Goal: Communication & Community: Answer question/provide support

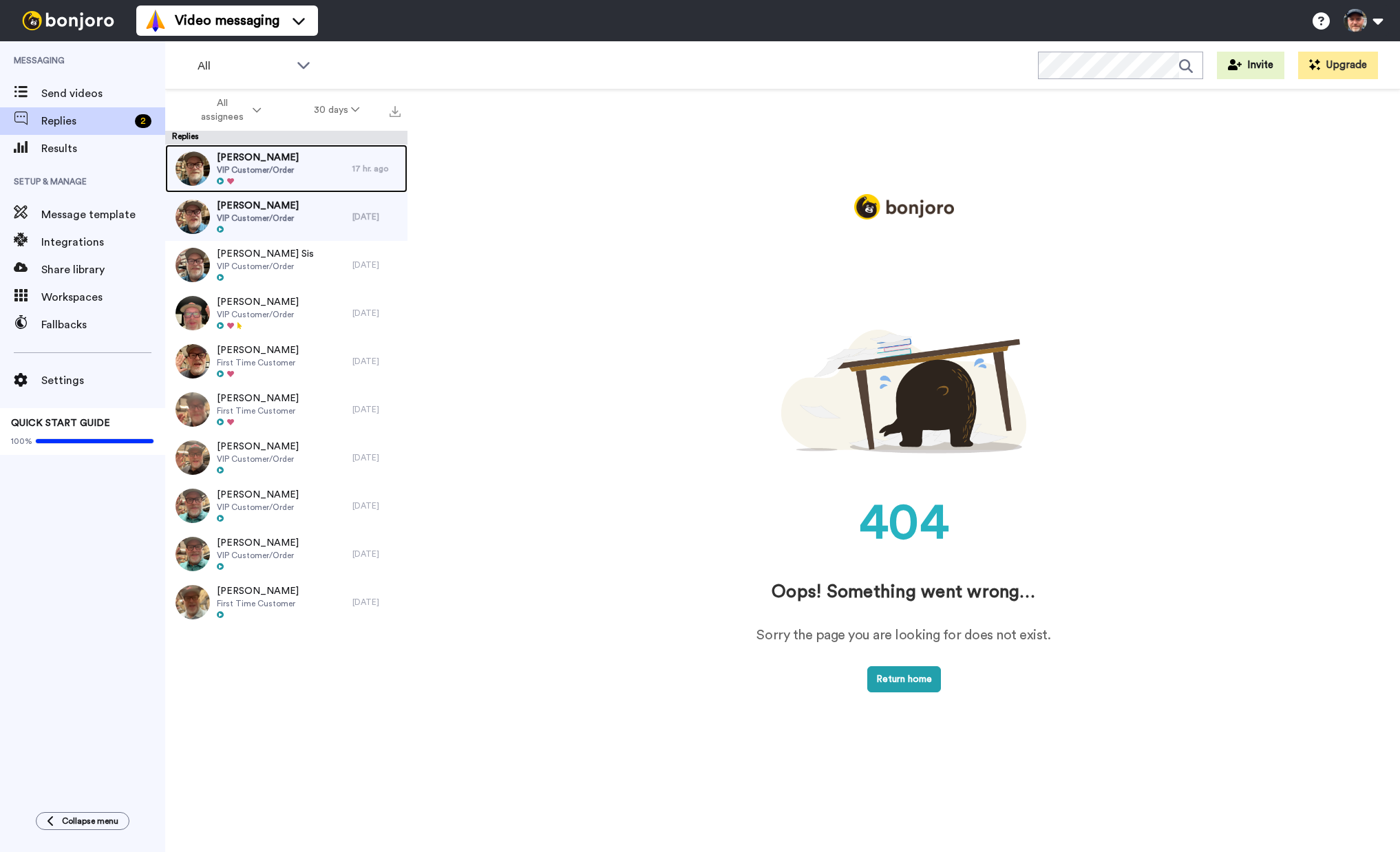
click at [287, 177] on div at bounding box center [257, 181] width 82 height 9
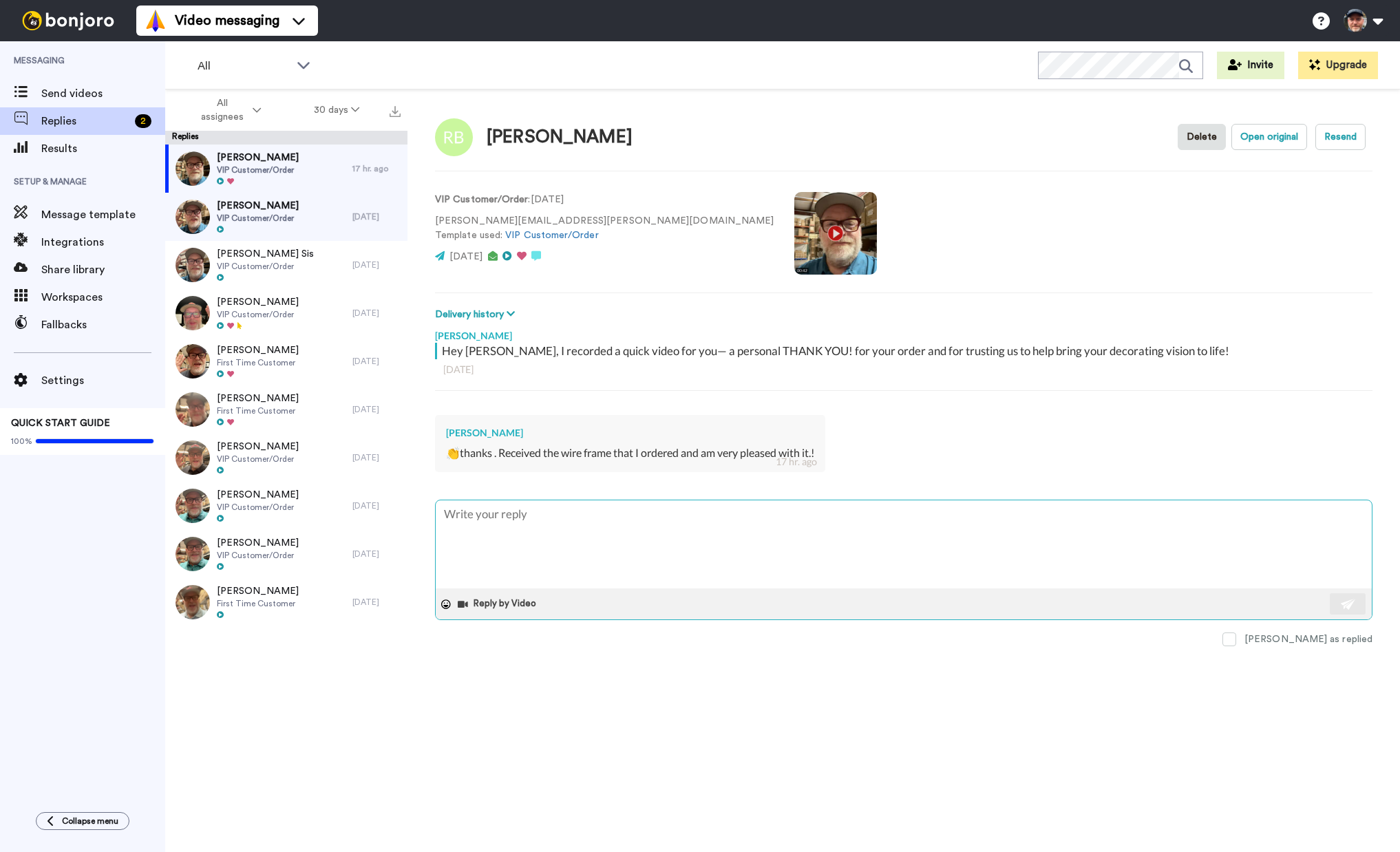
click at [808, 533] on textarea at bounding box center [903, 544] width 936 height 88
type textarea "x"
type textarea "A"
type textarea "x"
type textarea "Aw"
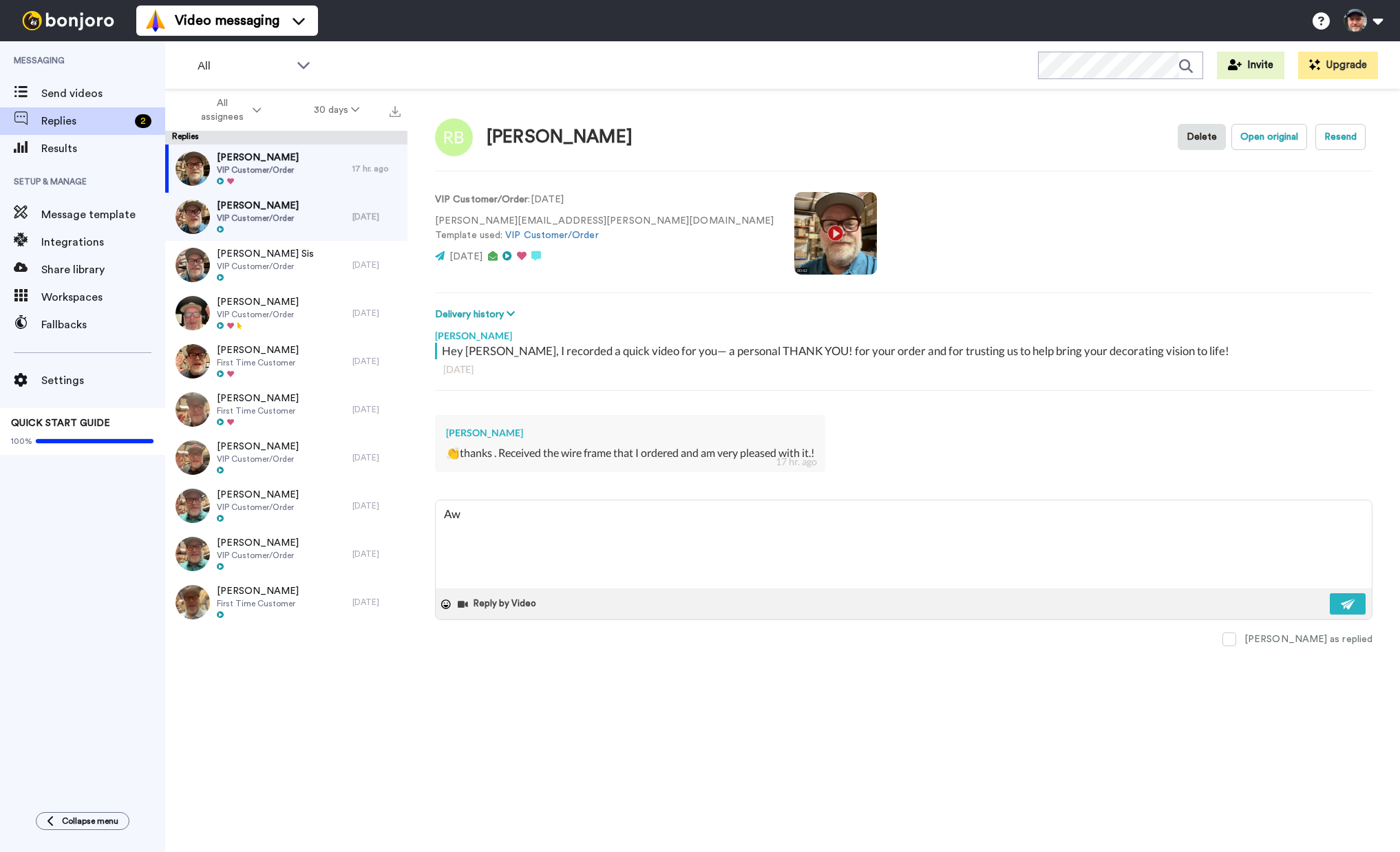
type textarea "x"
type textarea "Awe"
type textarea "x"
type textarea "Awes"
type textarea "x"
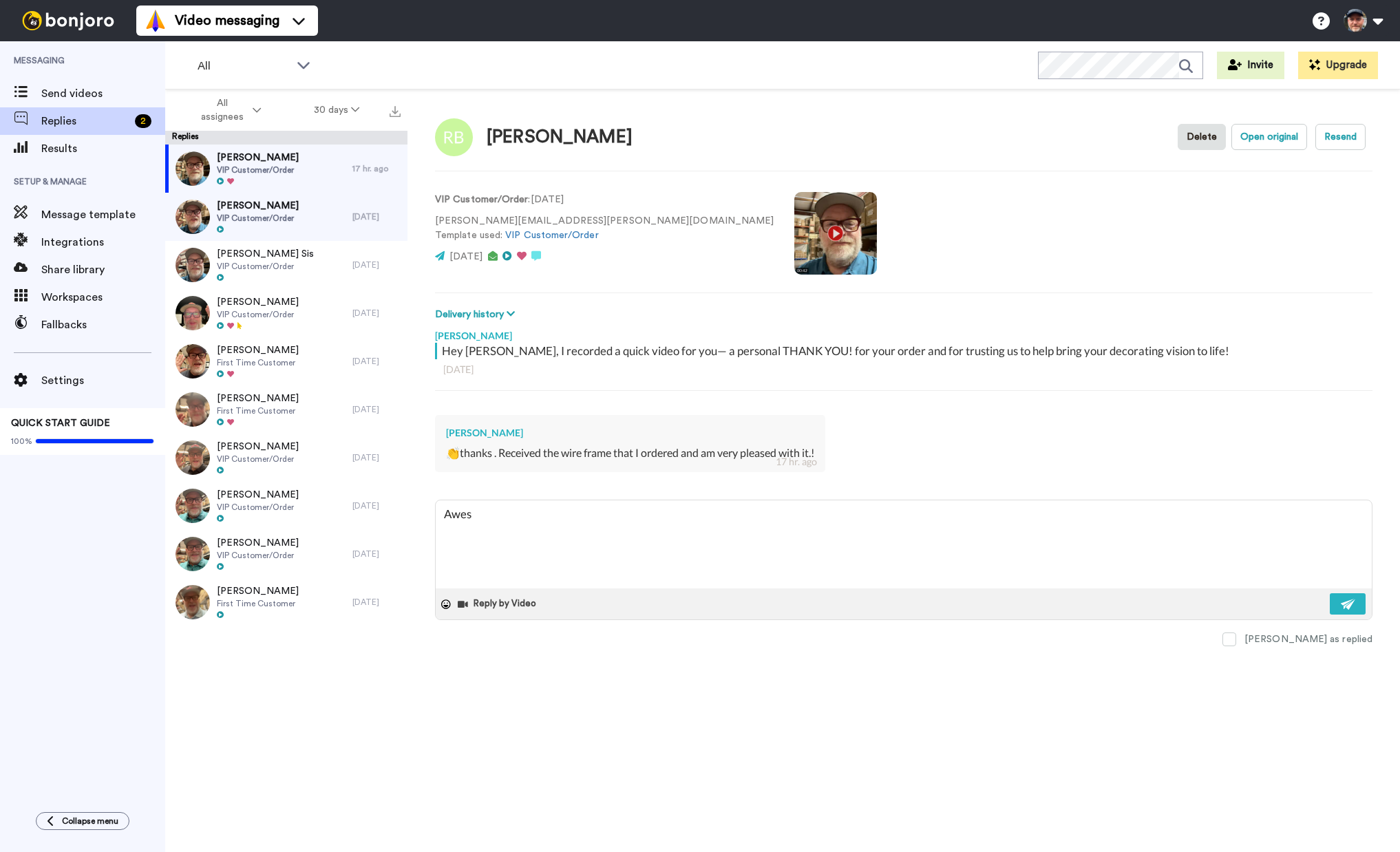
type textarea "Aweso"
type textarea "x"
type textarea "Awesom"
type textarea "x"
type textarea "Awesome"
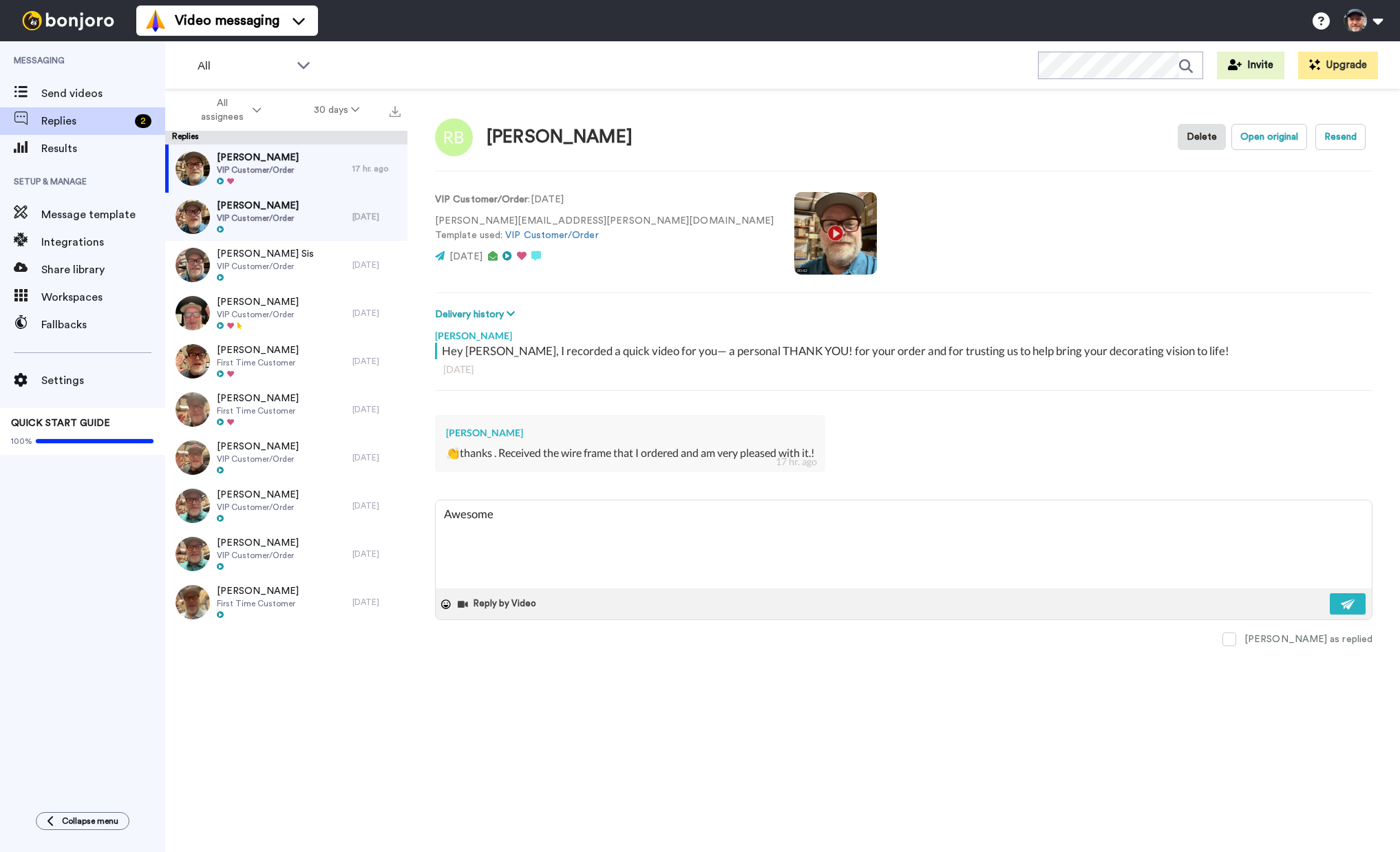
type textarea "x"
type textarea "Awesome"
type textarea "x"
type textarea "Awesome -"
type textarea "x"
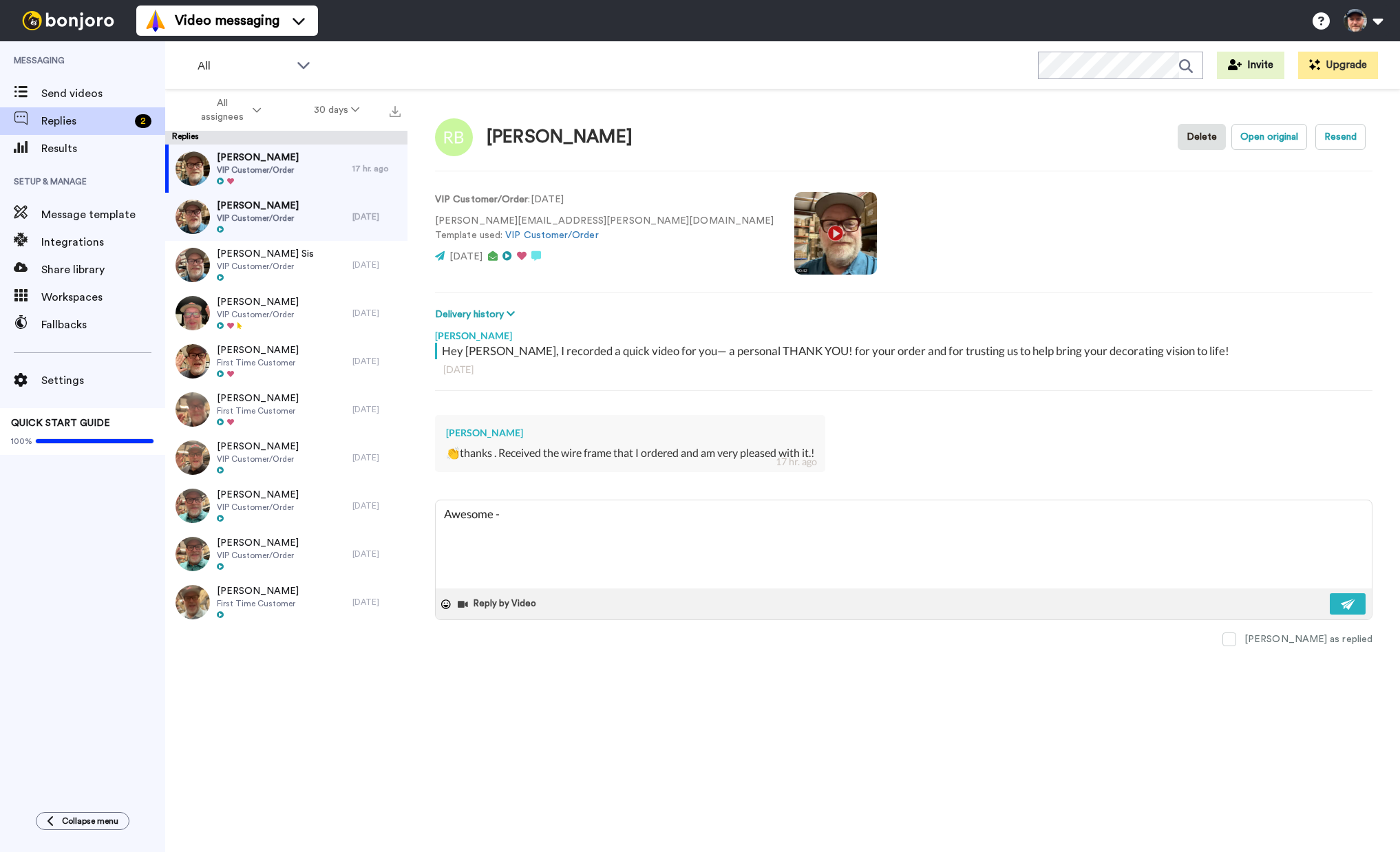
type textarea "Awesome - t"
type textarea "x"
type textarea "Awesome - th"
type textarea "x"
type textarea "Awesome - tha"
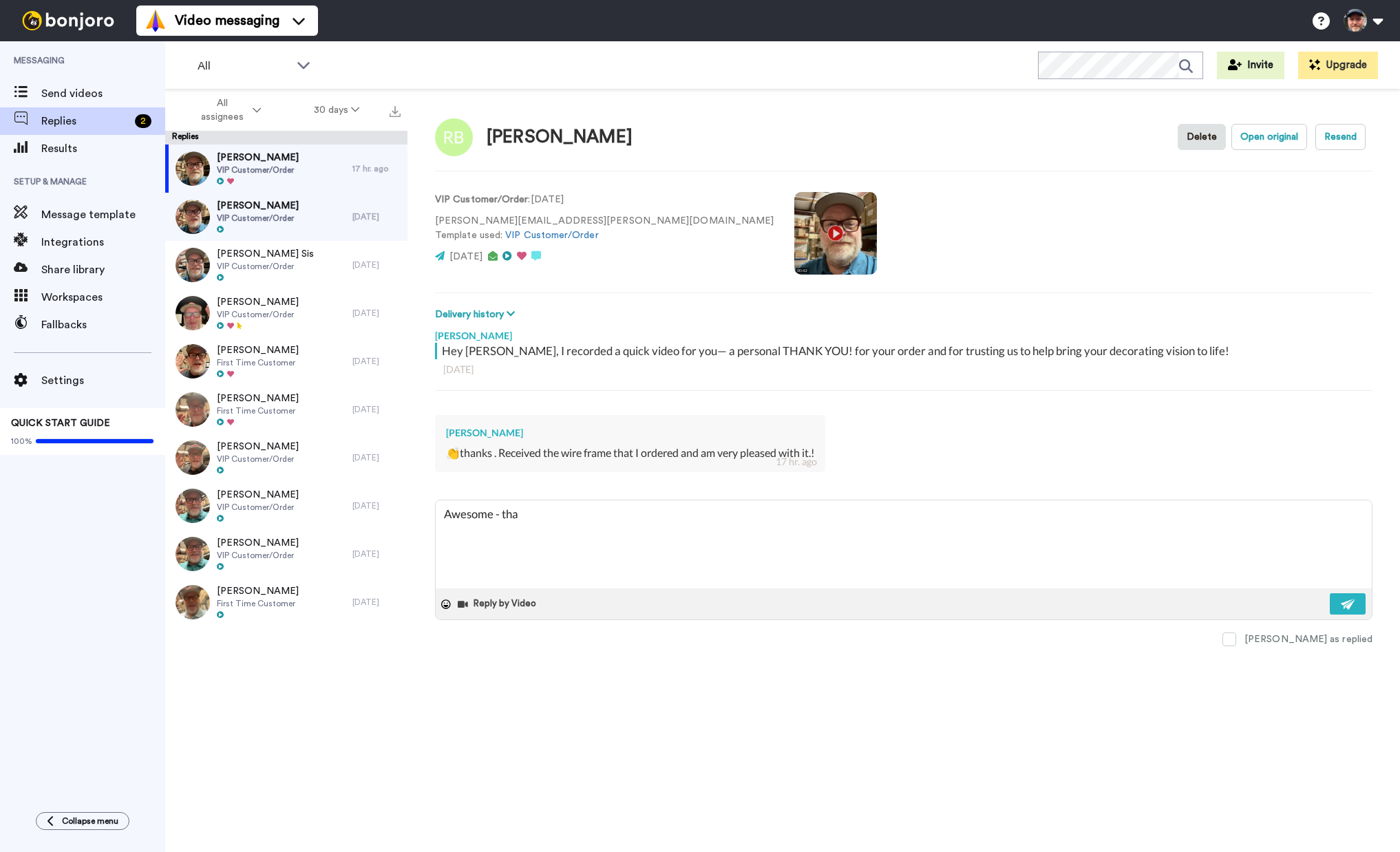
type textarea "x"
type textarea "Awesome - than"
type textarea "x"
type textarea "Awesome - thank"
type textarea "x"
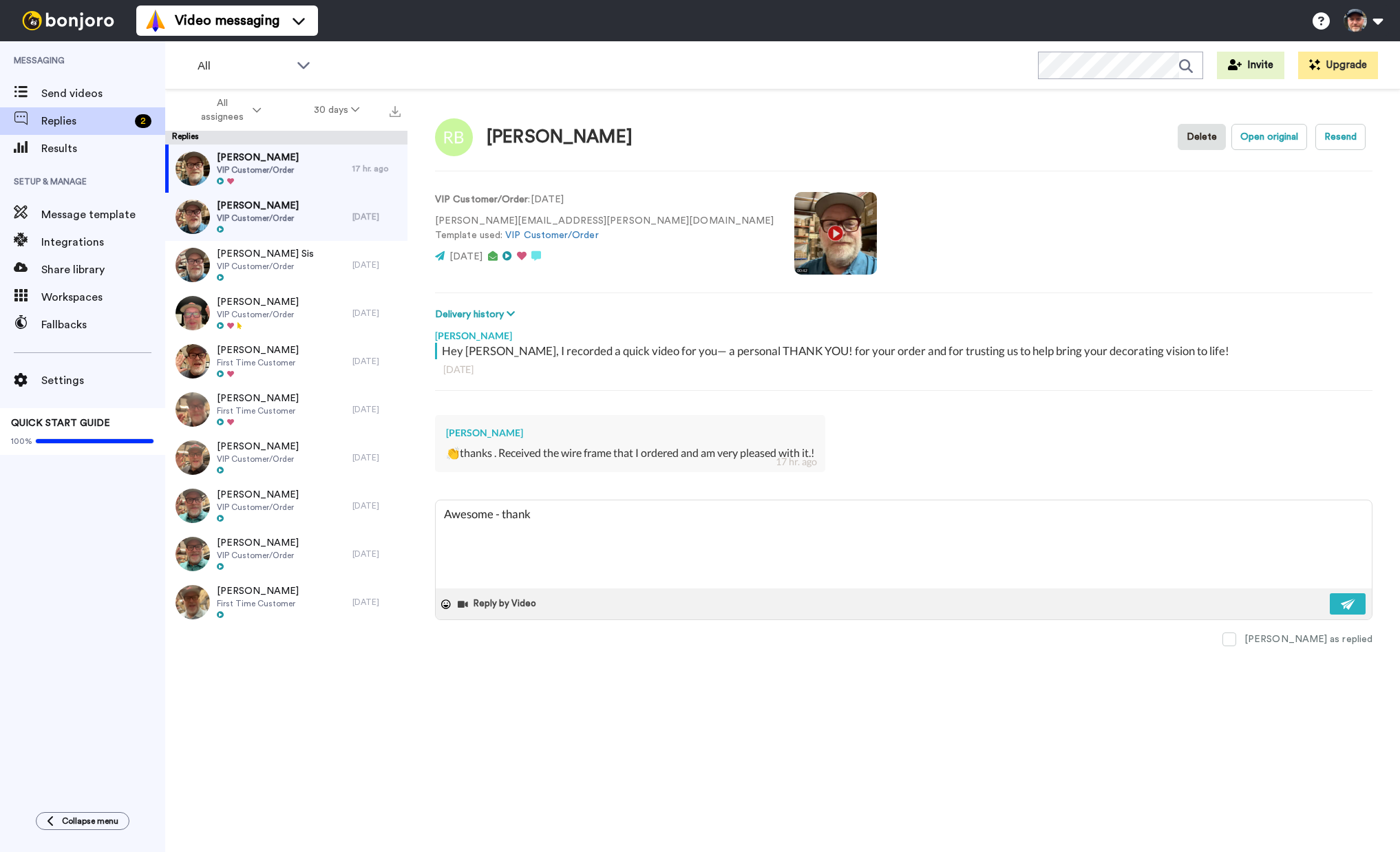
type textarea "Awesome - thanks"
type textarea "x"
type textarea "Awesome - thanks"
type textarea "x"
type textarea "Awesome - thanks R"
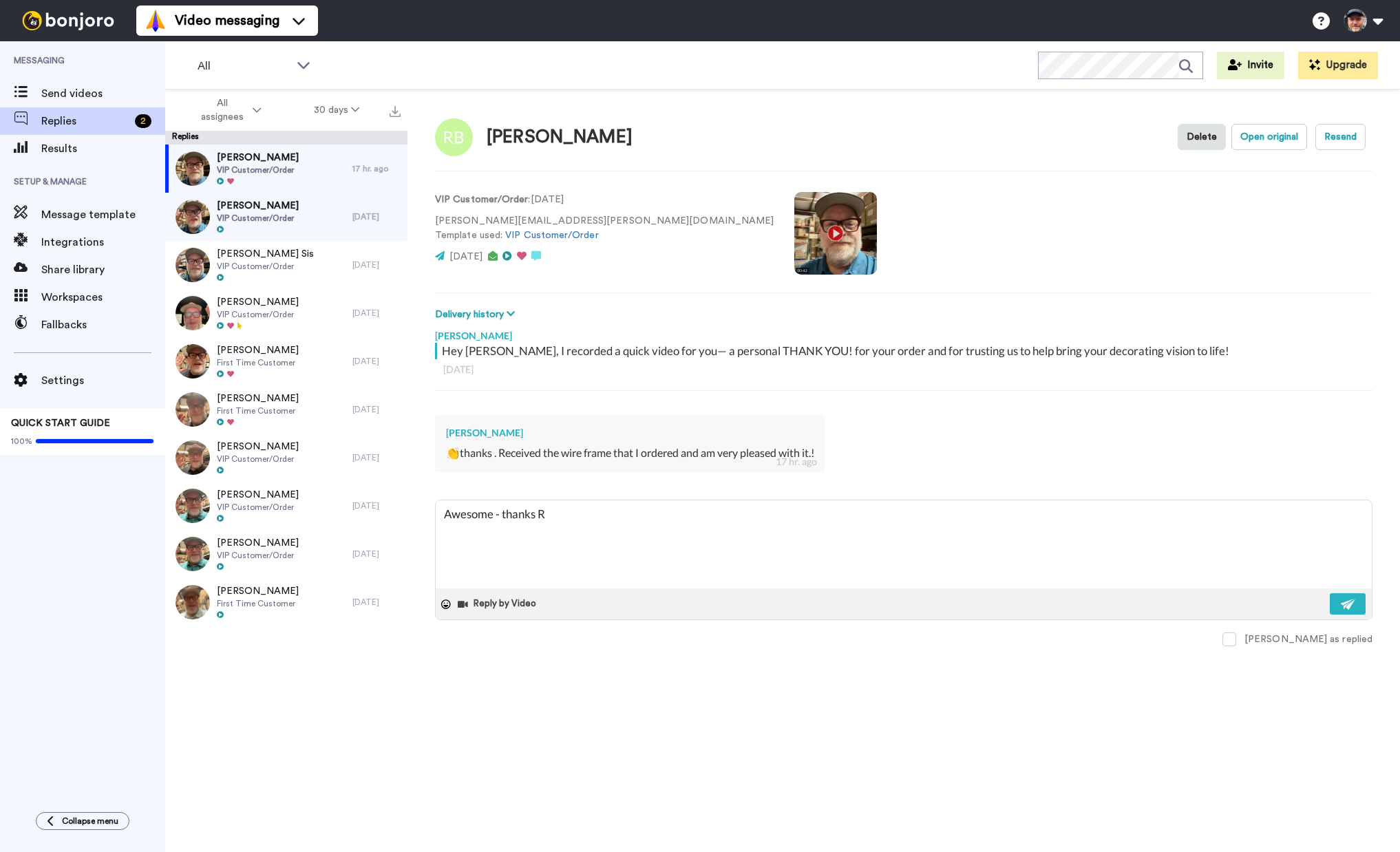
type textarea "x"
type textarea "Awesome - thanks [PERSON_NAME]"
type textarea "x"
type textarea "Awesome - thanks [PERSON_NAME]"
type textarea "x"
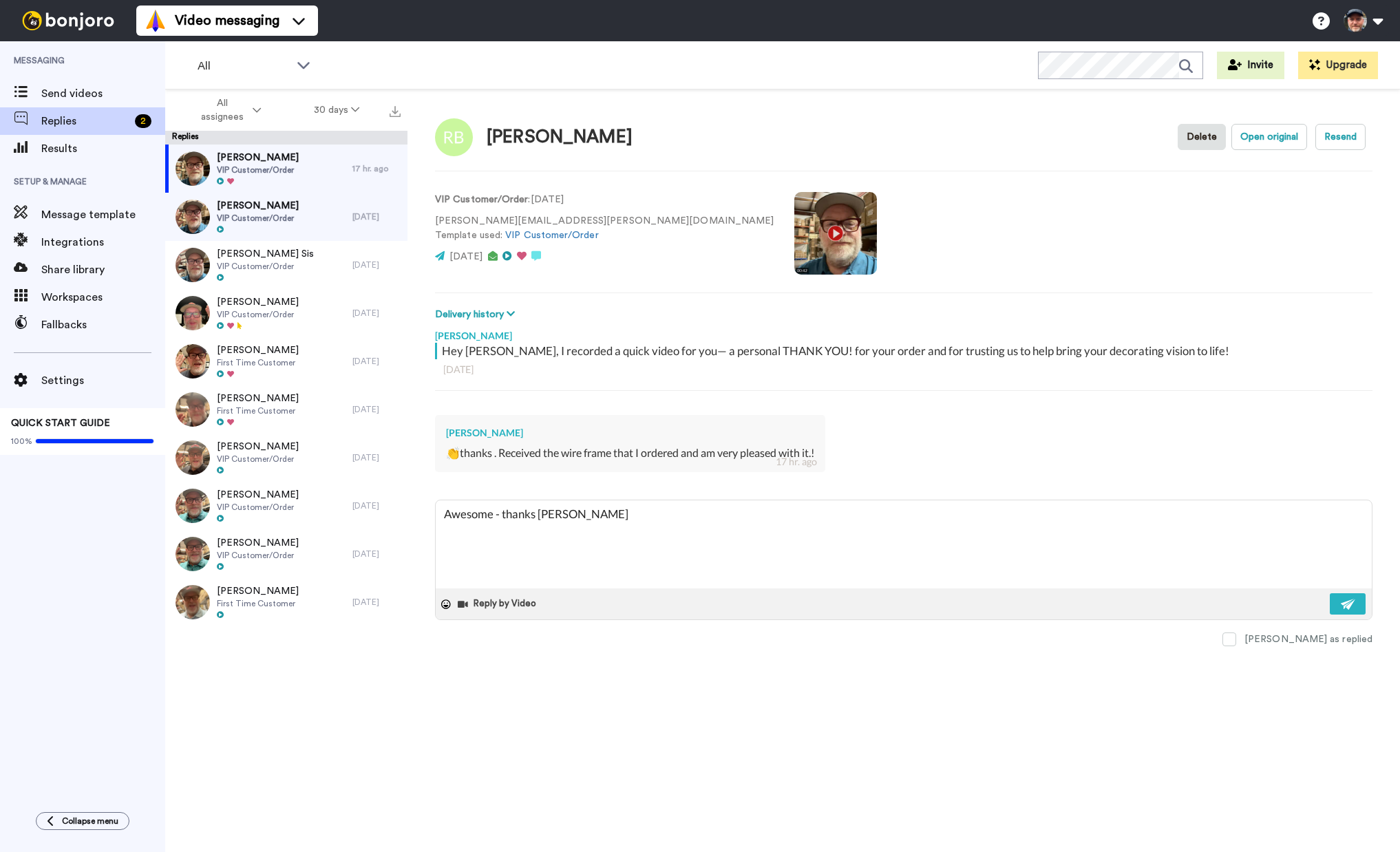
type textarea "Awesome - thanks [PERSON_NAME]!"
type textarea "x"
type textarea "Awesome - thanks [PERSON_NAME]!"
type textarea "x"
type textarea "Awesome - thanks [PERSON_NAME]! l"
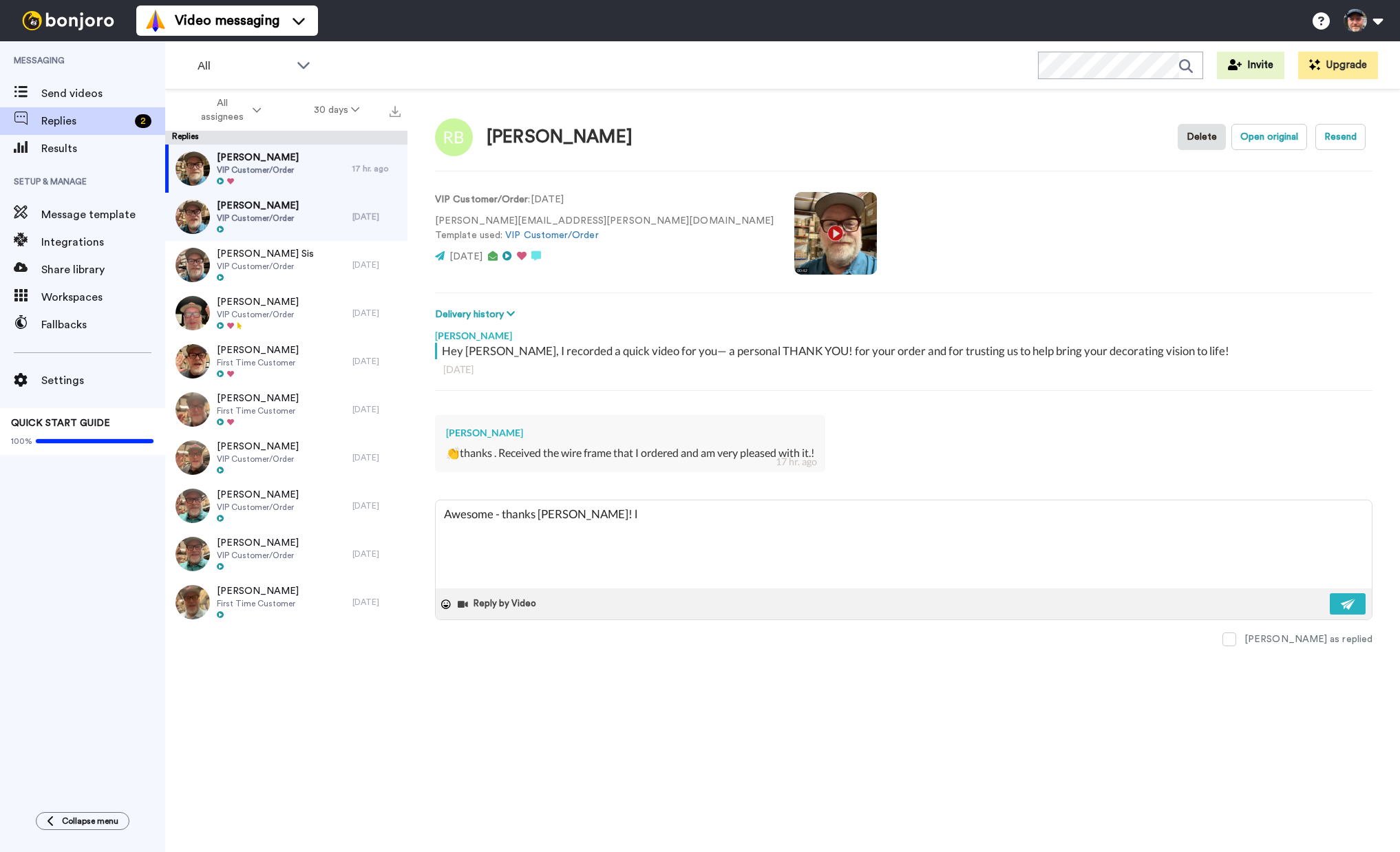
type textarea "x"
type textarea "Awesome - thanks [PERSON_NAME]! le"
type textarea "x"
type textarea "Awesome - thanks [PERSON_NAME]! let"
type textarea "x"
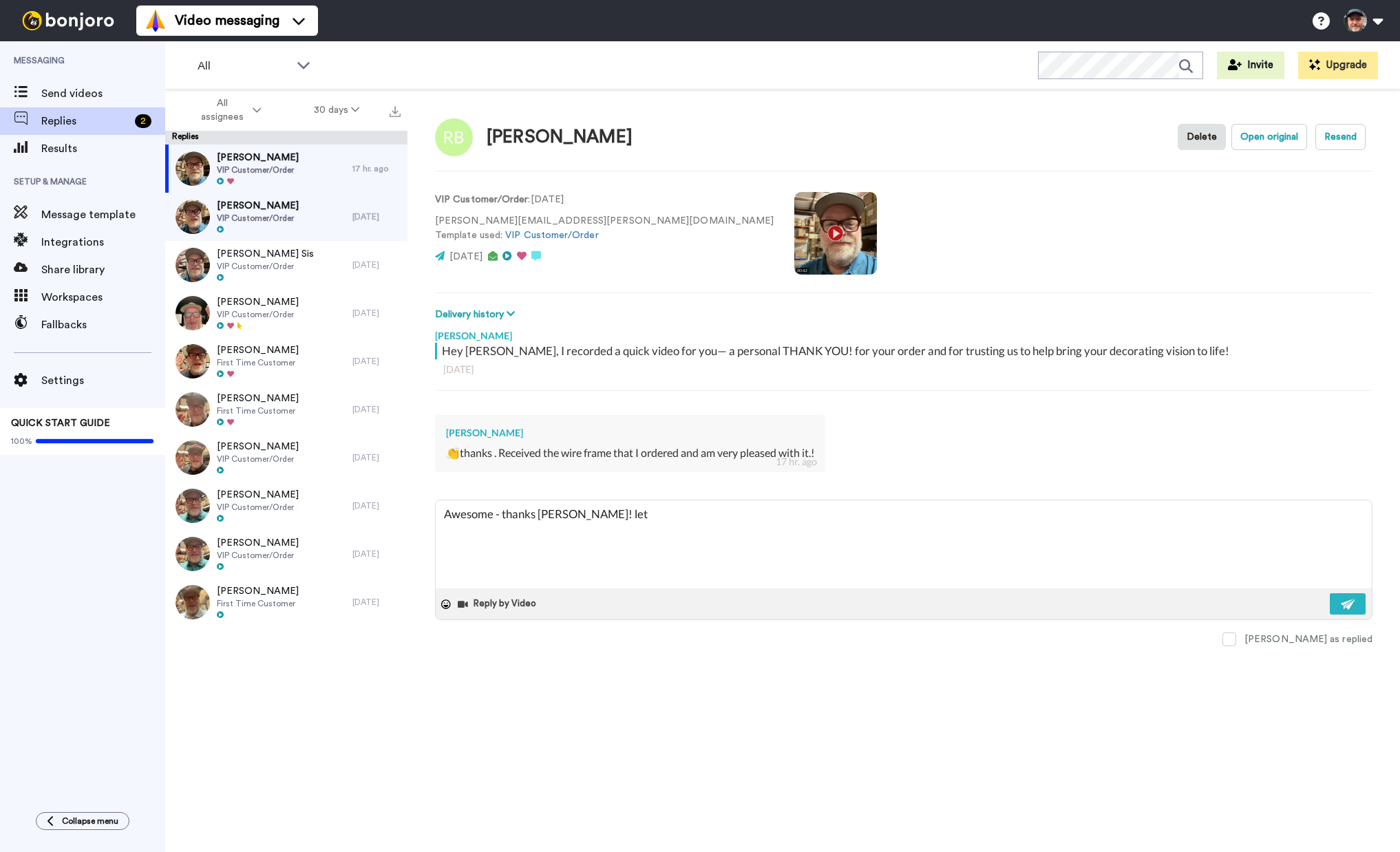
type textarea "Awesome - thanks [PERSON_NAME]! let"
type textarea "x"
type textarea "Awesome - thanks [PERSON_NAME]! let u"
type textarea "x"
type textarea "Awesome - thanks [PERSON_NAME]! let us"
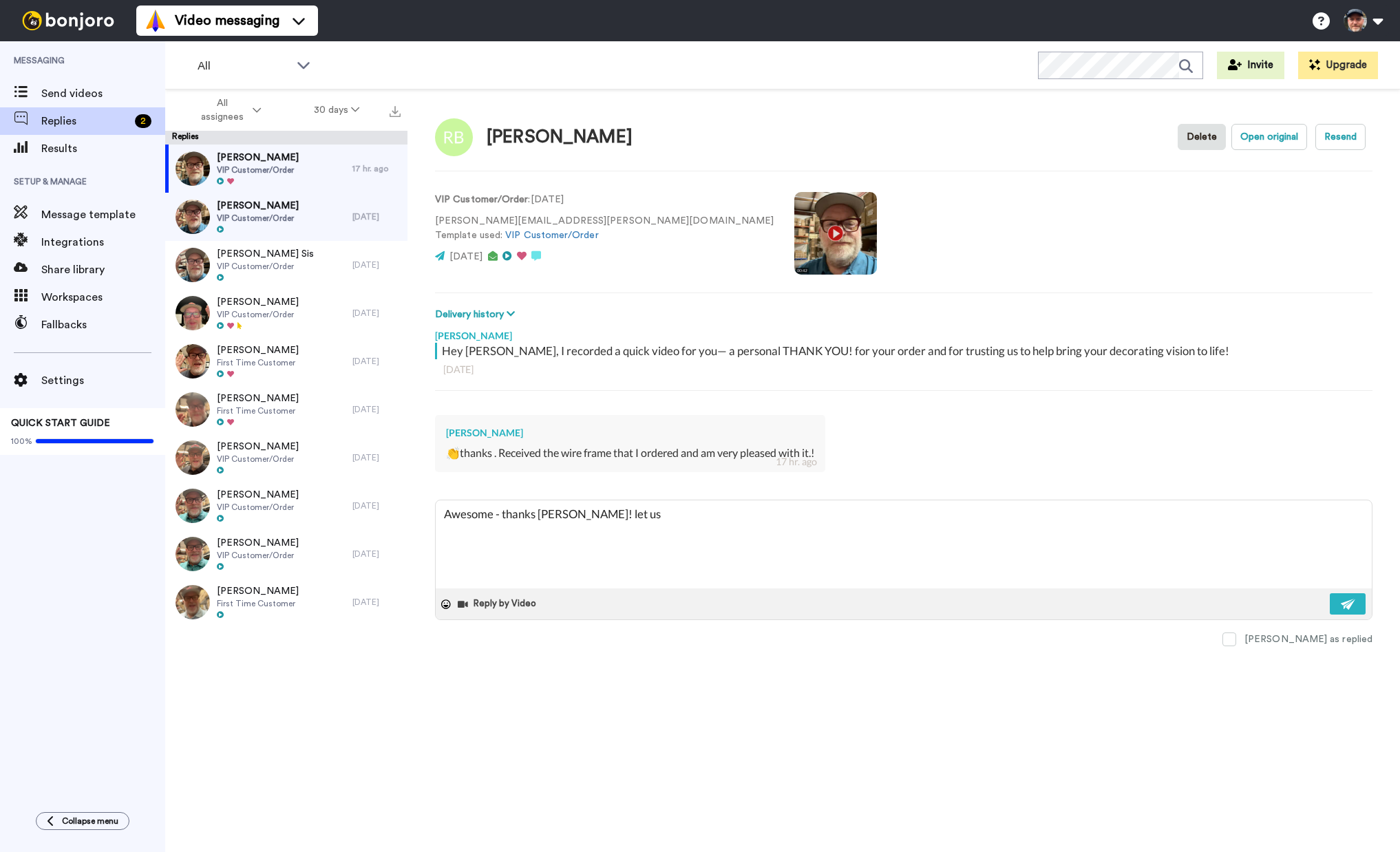
type textarea "x"
type textarea "Awesome - thanks [PERSON_NAME]! let us"
type textarea "x"
type textarea "Awesome - thanks [PERSON_NAME]! let us k"
type textarea "x"
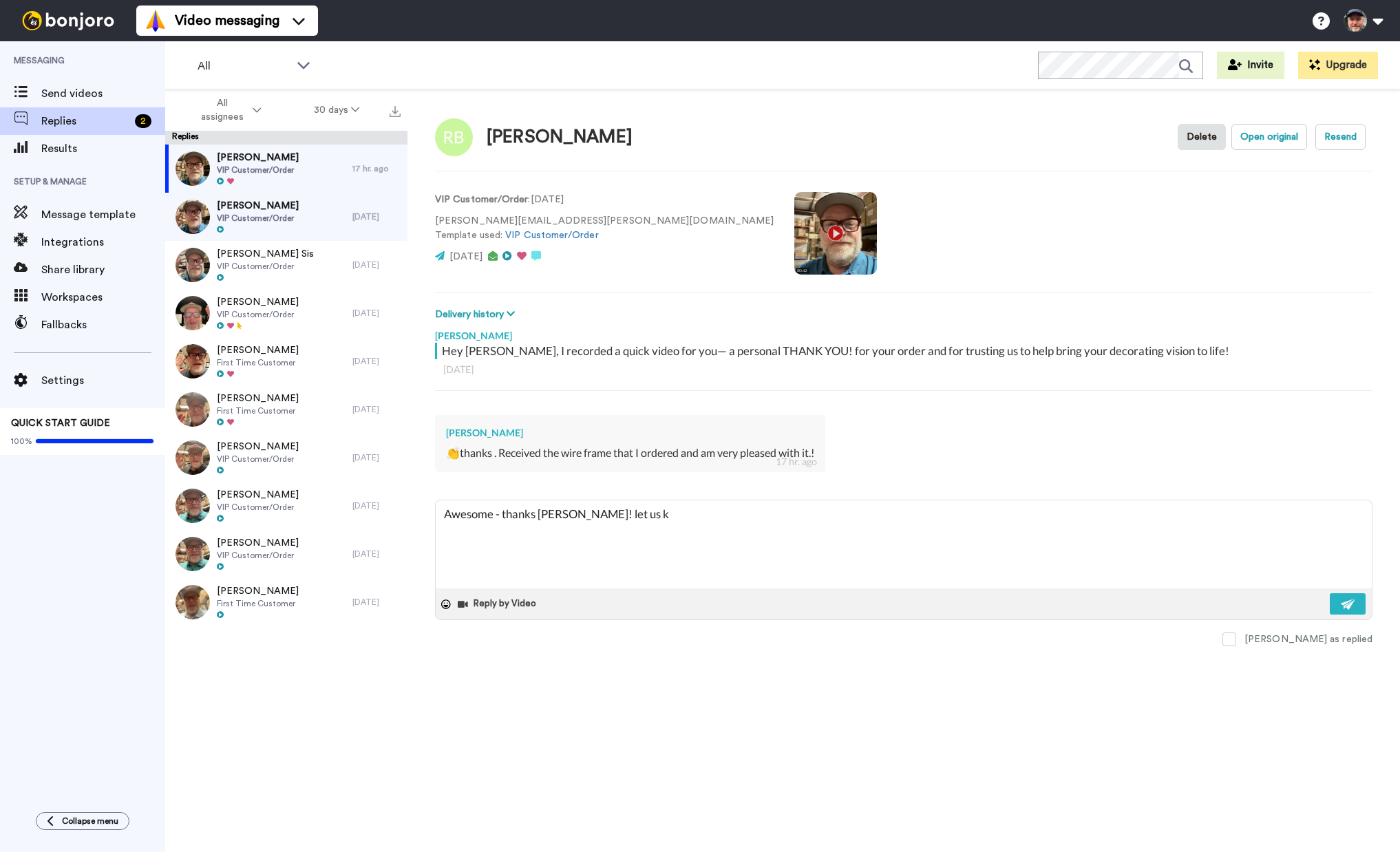
type textarea "Awesome - thanks [PERSON_NAME]! let us kn"
type textarea "x"
type textarea "Awesome - thanks [PERSON_NAME]! let us kno"
type textarea "x"
type textarea "Awesome - thanks [PERSON_NAME]! let us know"
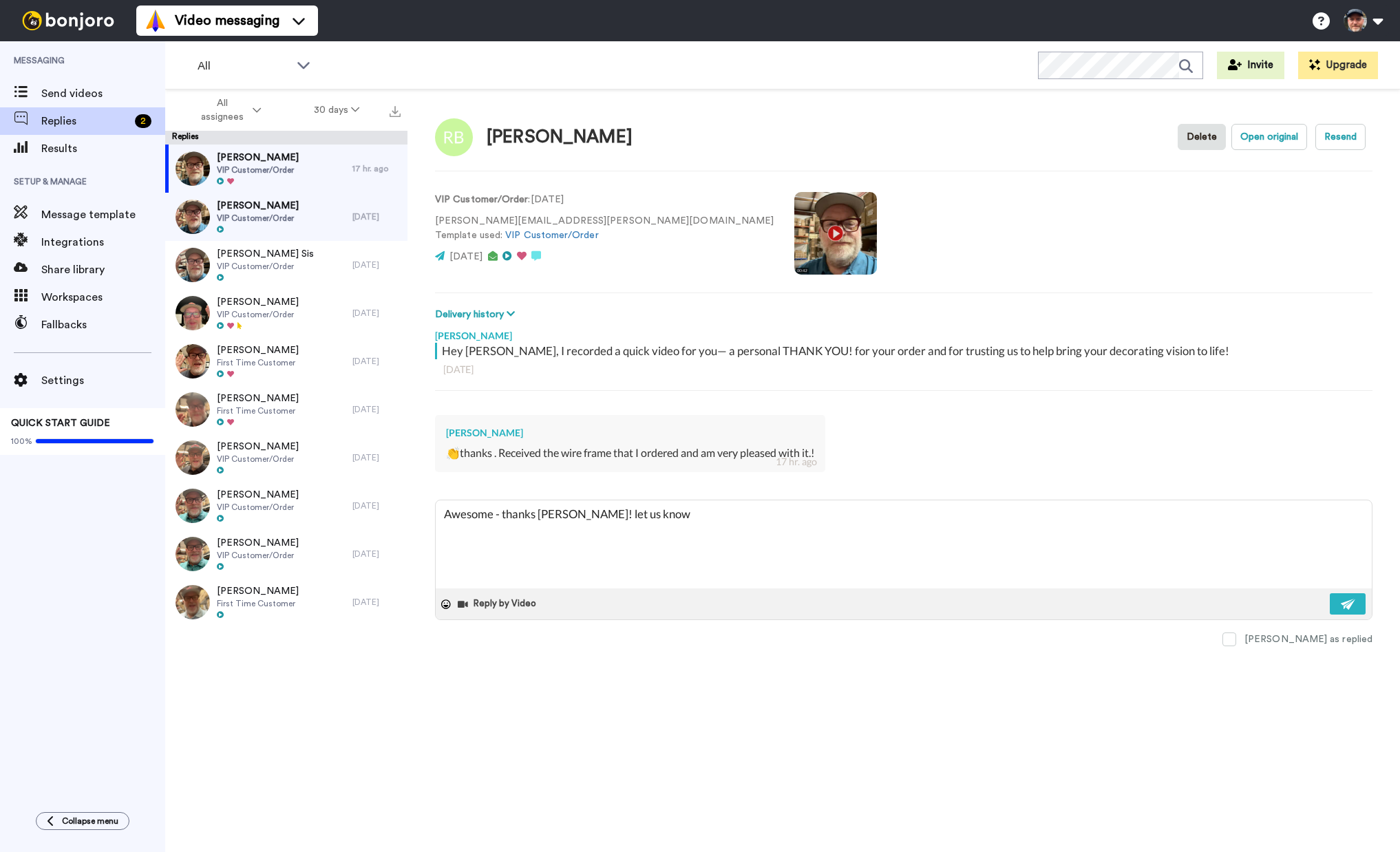
type textarea "x"
type textarea "Awesome - thanks [PERSON_NAME]! let us know"
type textarea "x"
type textarea "Awesome - thanks [PERSON_NAME]! let us know i"
type textarea "x"
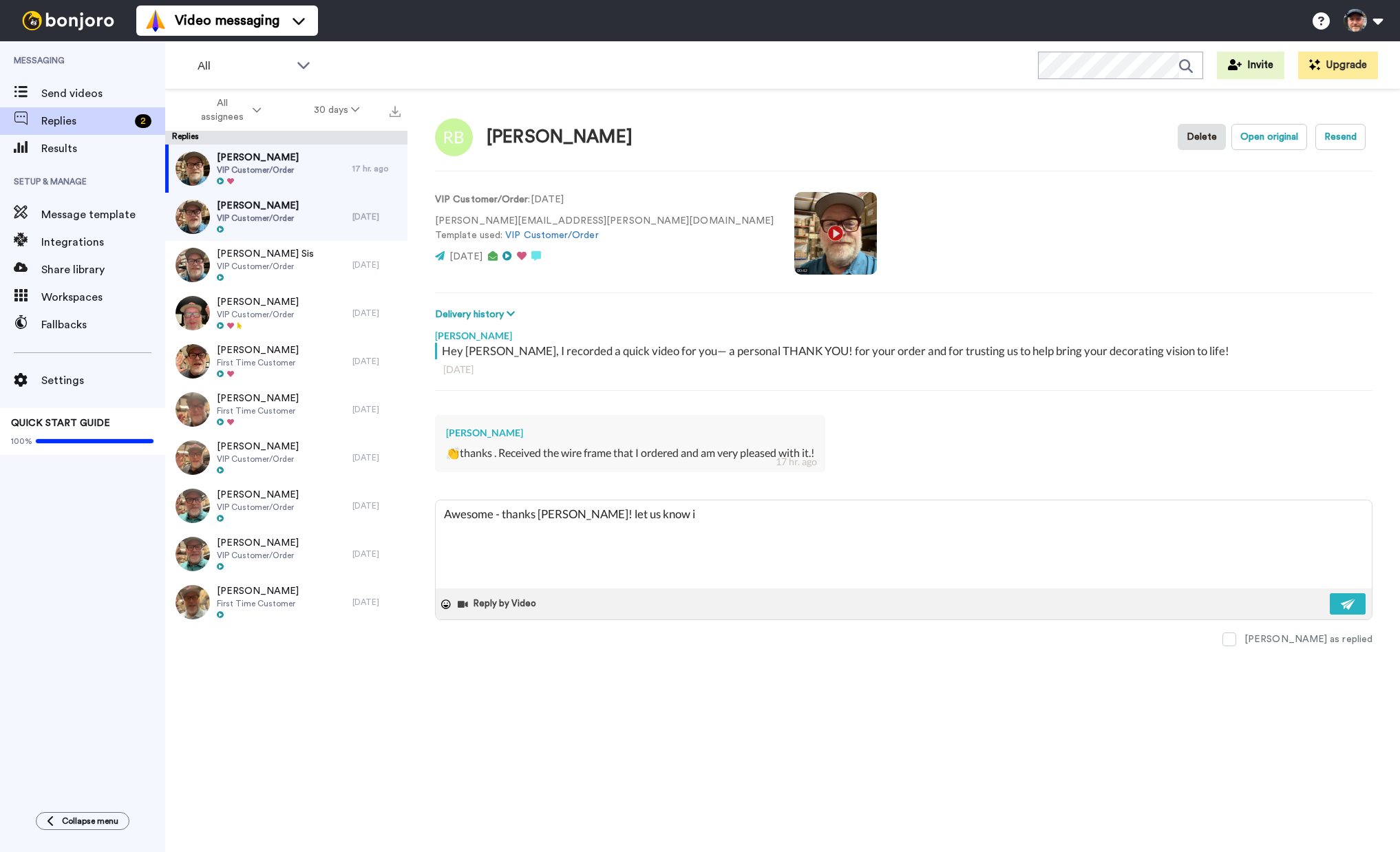
type textarea "Awesome - thanks [PERSON_NAME]! let us know if"
type textarea "x"
type textarea "Awesome - thanks [PERSON_NAME]! let us know if"
type textarea "x"
type textarea "Awesome - thanks [PERSON_NAME]! let us know if y"
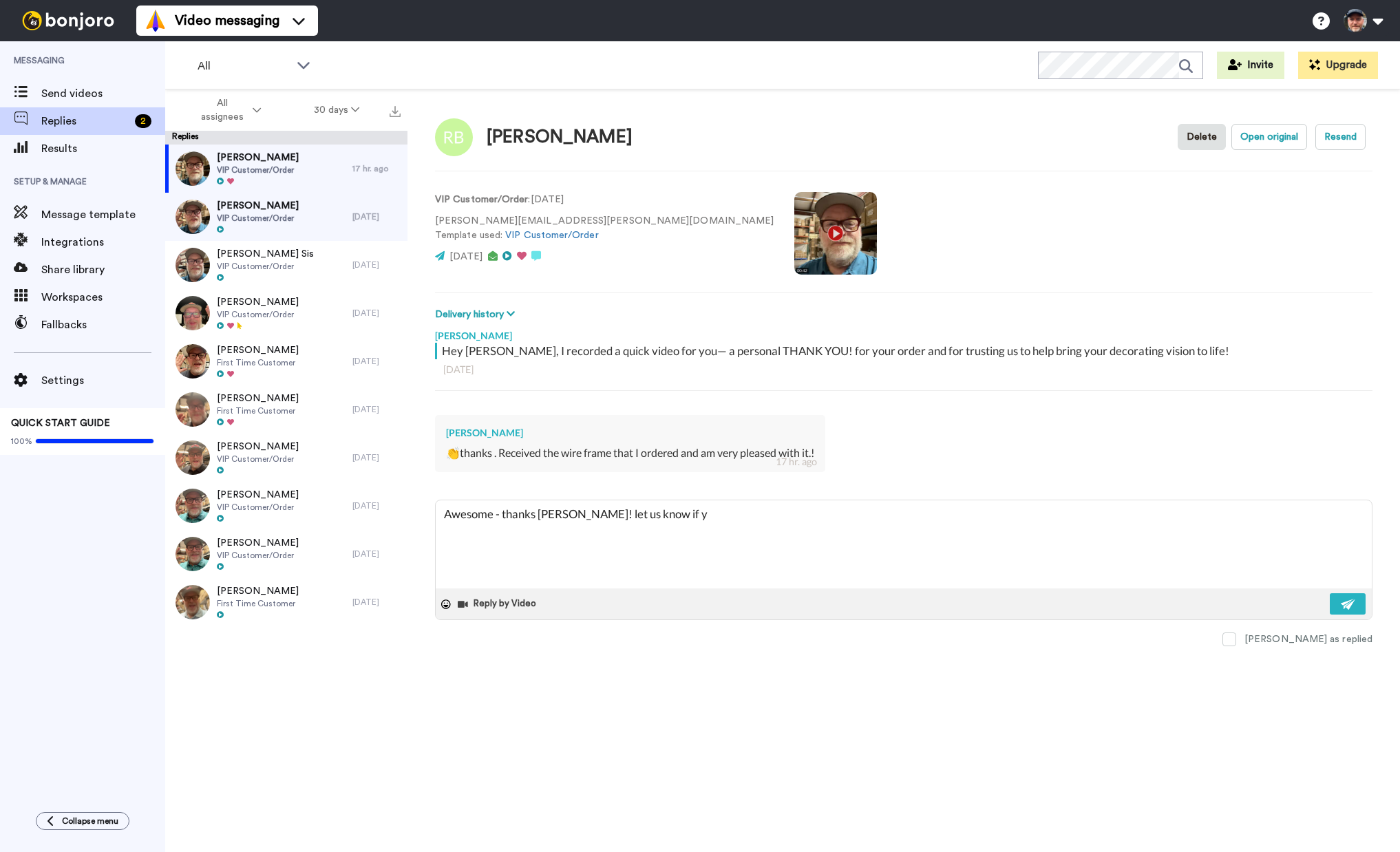
type textarea "x"
type textarea "Awesome - thanks [PERSON_NAME]! let us know if yo"
type textarea "x"
type textarea "Awesome - thanks [PERSON_NAME]! let us know if you"
type textarea "x"
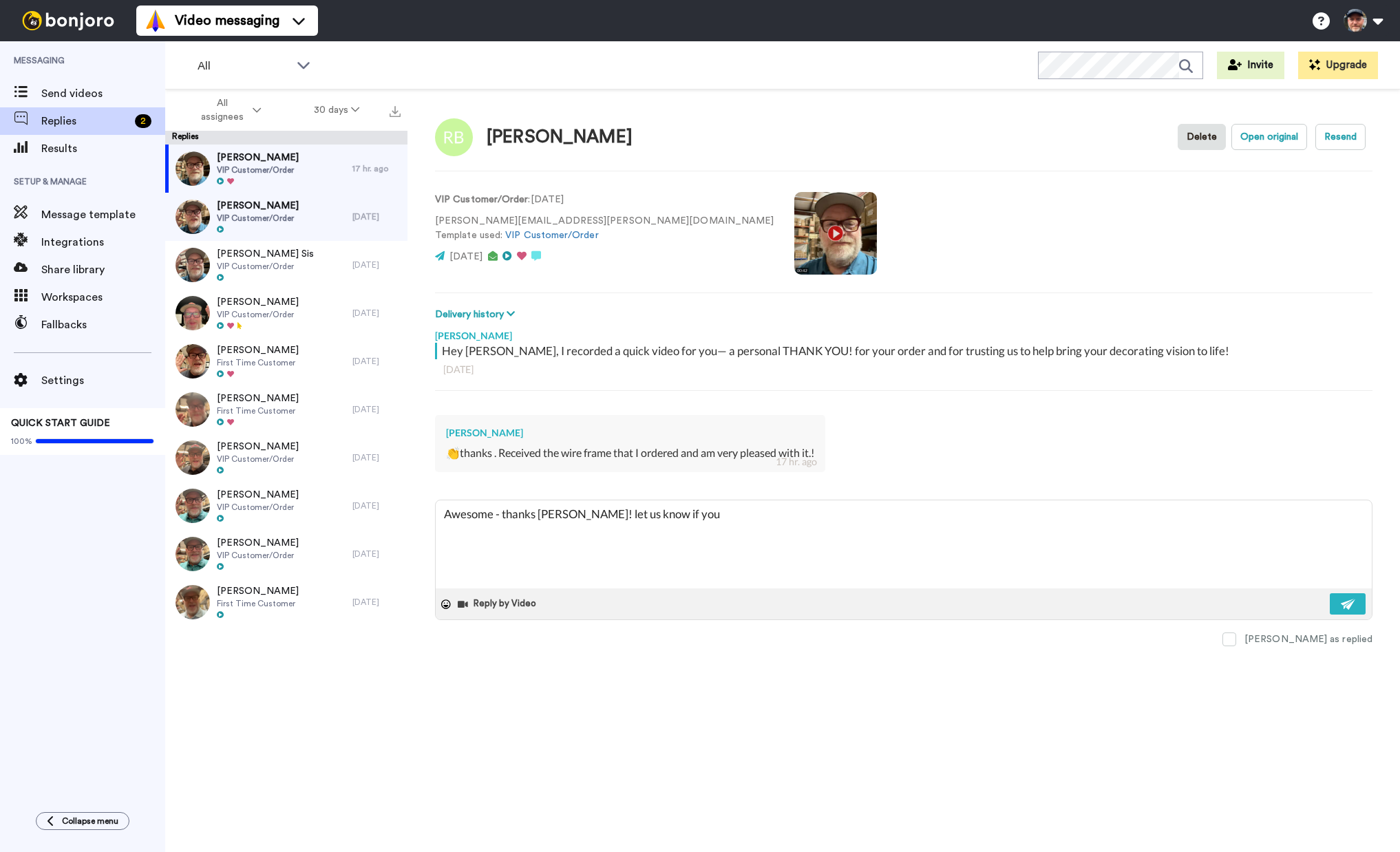
type textarea "Awesome - thanks [PERSON_NAME]! let us know if you"
type textarea "x"
type textarea "Awesome - thanks [PERSON_NAME]! let us know if you n"
type textarea "x"
type textarea "Awesome - thanks [PERSON_NAME]! let us know if you ne"
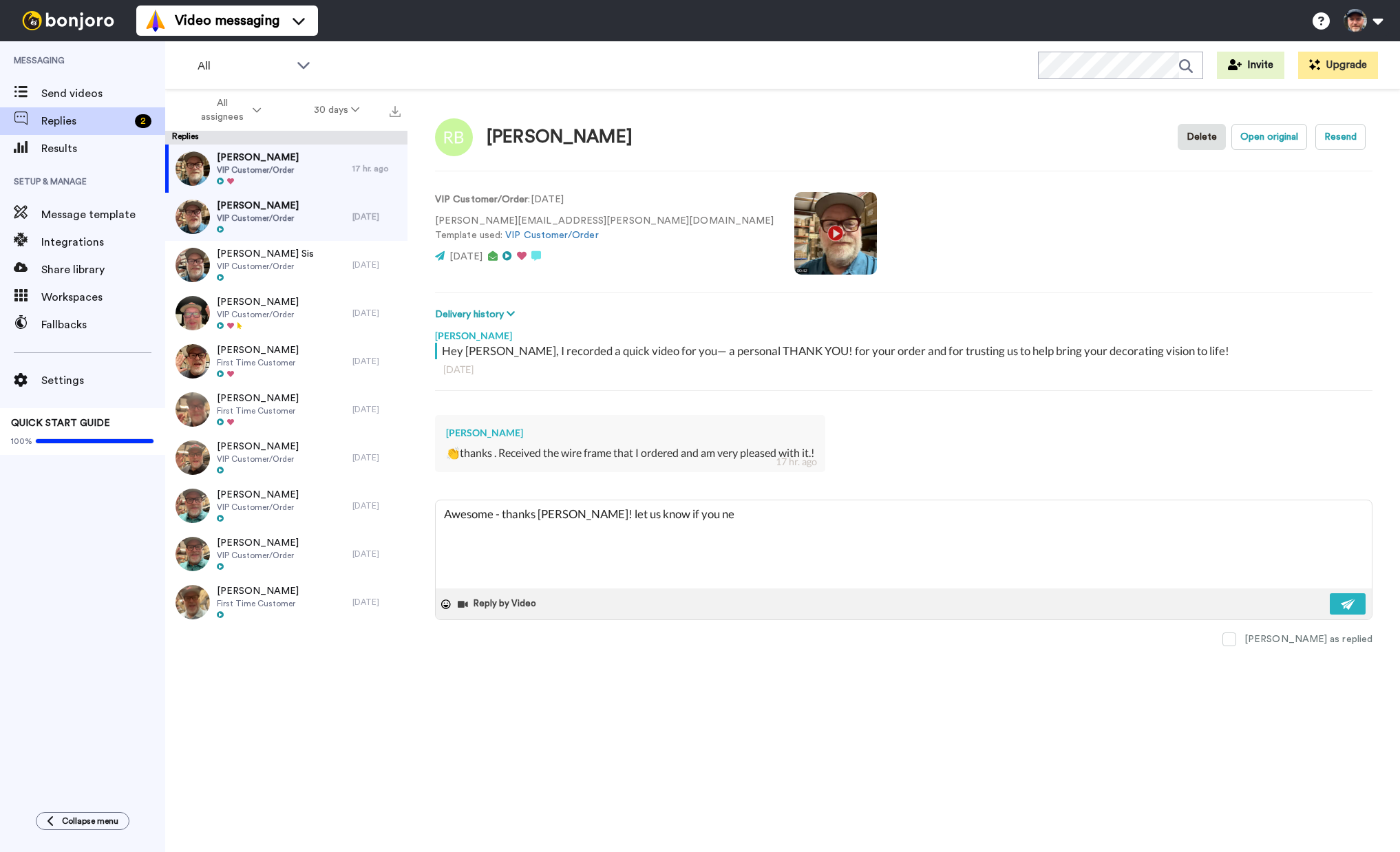
type textarea "x"
type textarea "Awesome - thanks [PERSON_NAME]! let us know if you nee"
type textarea "x"
type textarea "Awesome - thanks [PERSON_NAME]! let us know if you need"
type textarea "x"
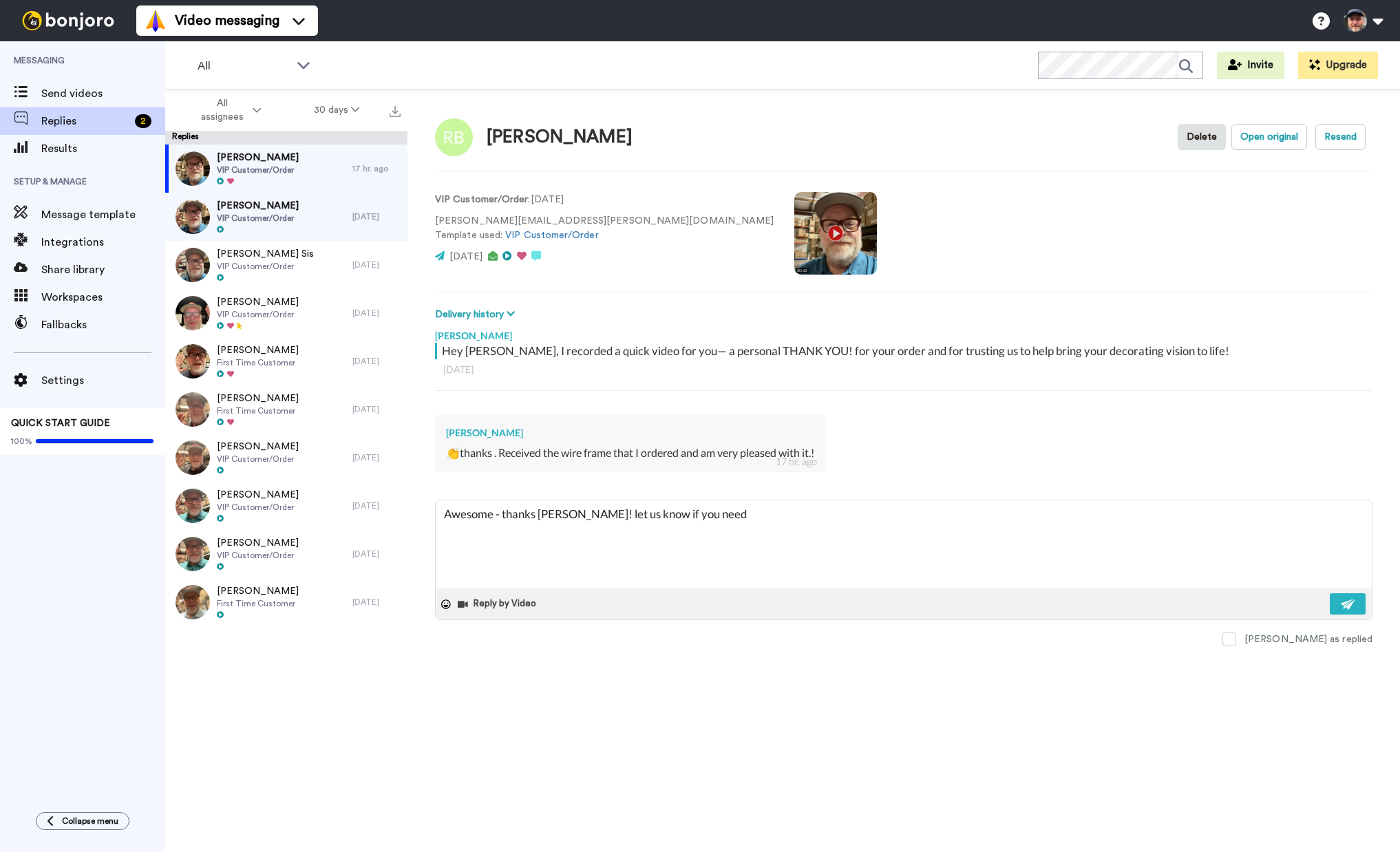
type textarea "Awesome - thanks [PERSON_NAME]! let us know if you need"
type textarea "x"
type textarea "Awesome - thanks [PERSON_NAME]! let us know if you need a"
type textarea "x"
type textarea "Awesome - thanks [PERSON_NAME]! let us know if you need an"
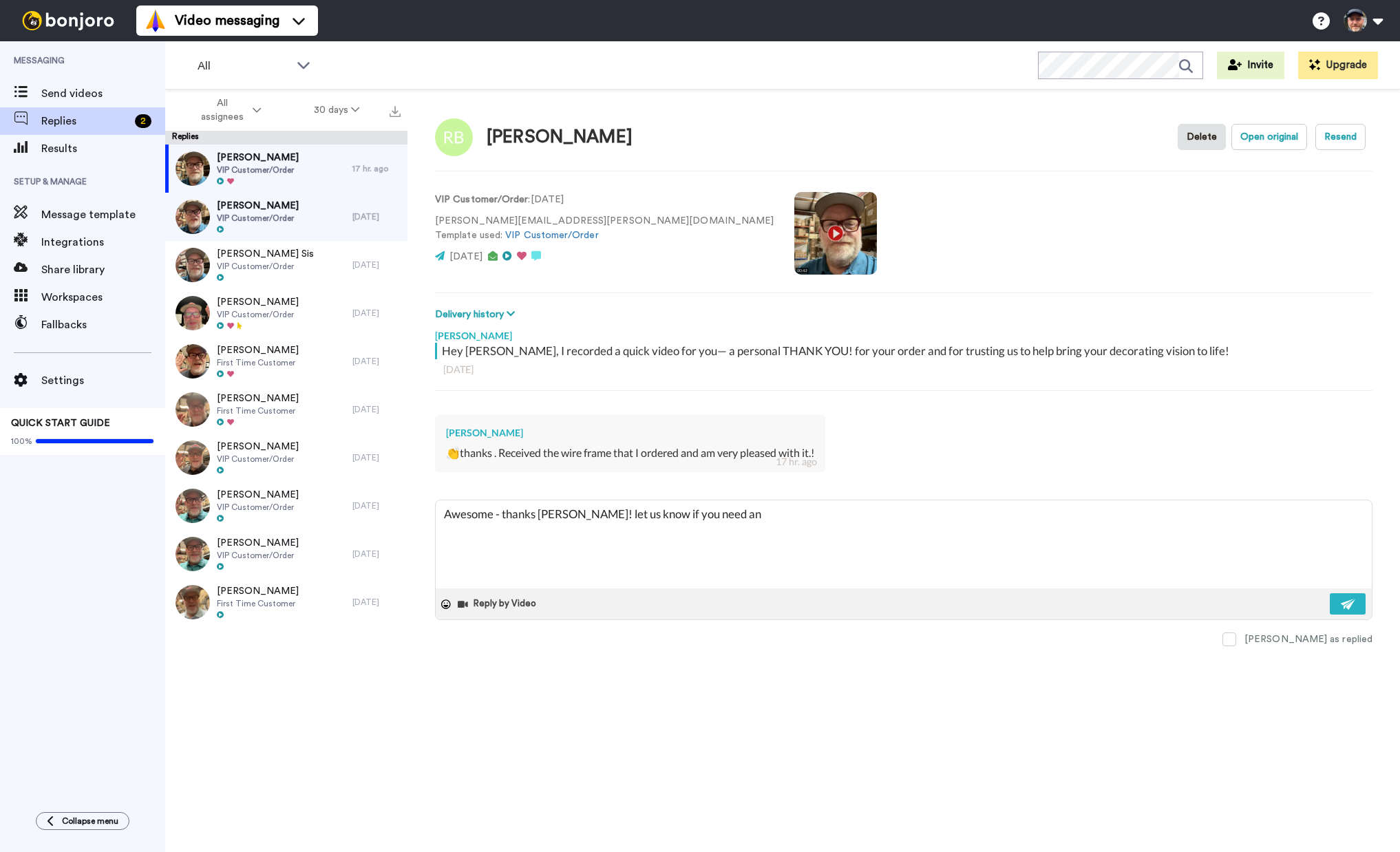
type textarea "x"
type textarea "Awesome - thanks [PERSON_NAME]! let us know if you need any"
type textarea "x"
type textarea "Awesome - thanks [PERSON_NAME]! let us know if you need anyt"
type textarea "x"
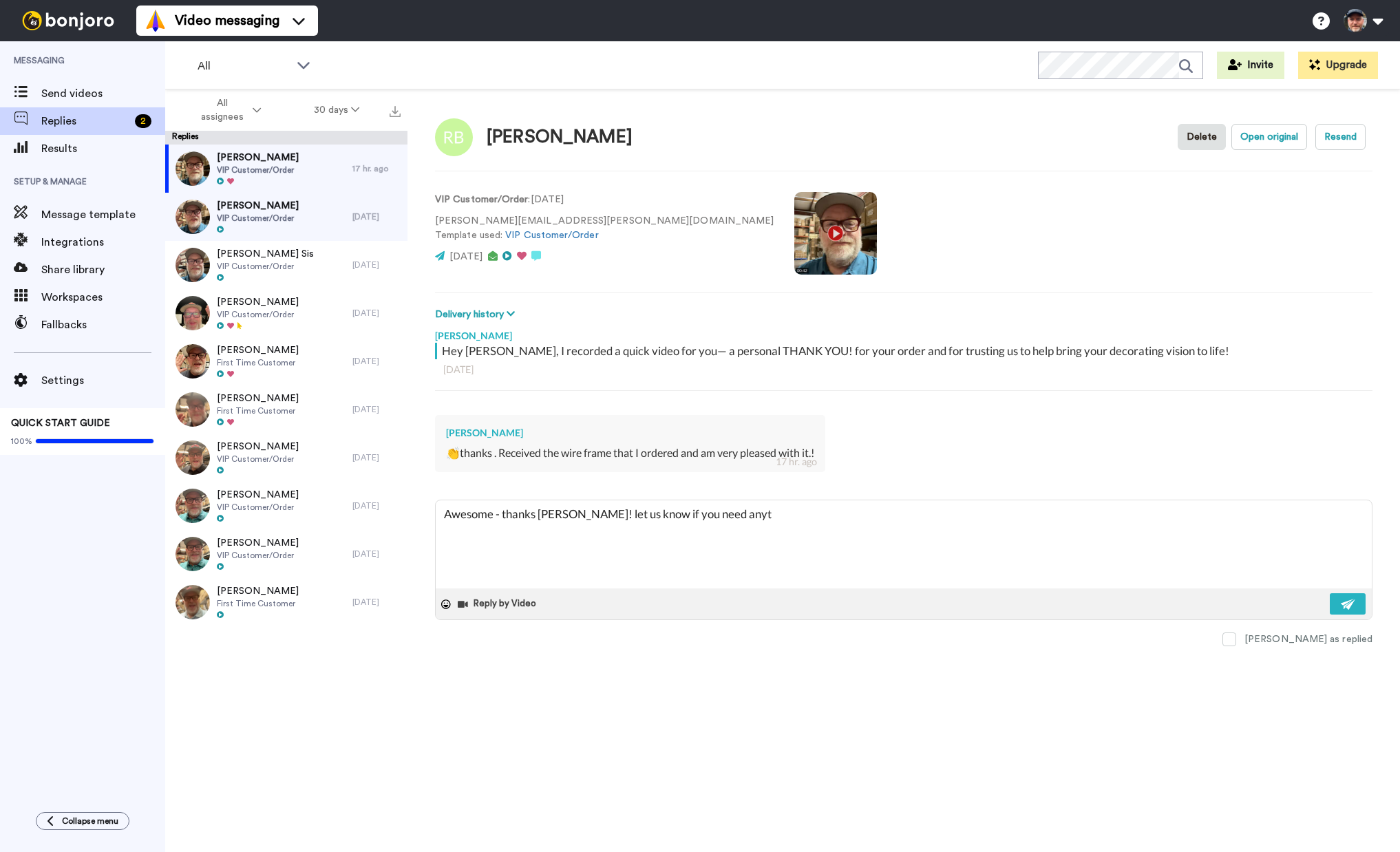
type textarea "Awesome - thanks [PERSON_NAME]! let us know if you need anyth"
type textarea "x"
type textarea "Awesome - thanks [PERSON_NAME]! let us know if you need anythin"
type textarea "x"
type textarea "Awesome - thanks [PERSON_NAME]! let us know if you need anything"
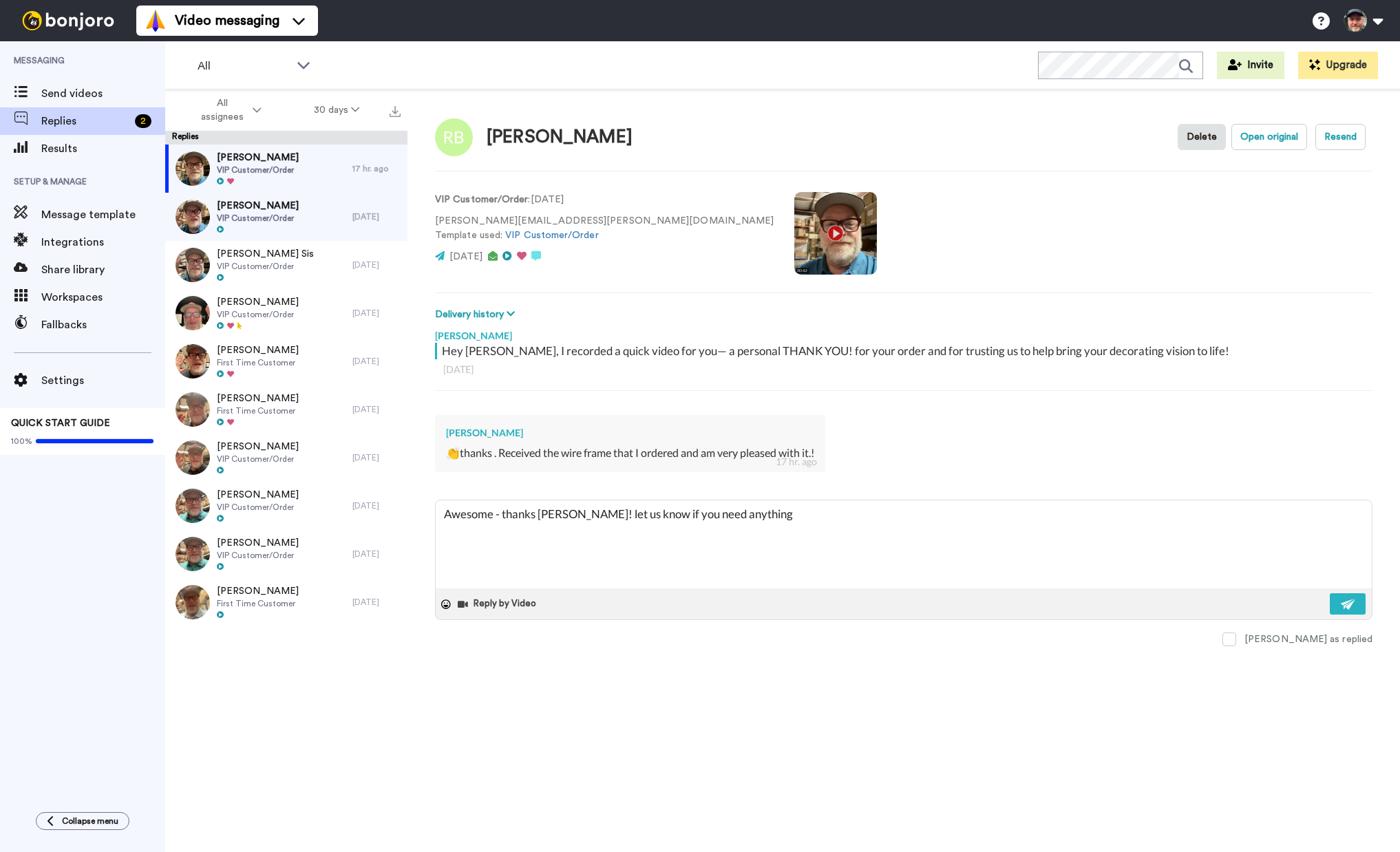
type textarea "x"
type textarea "Awesome - thanks [PERSON_NAME]! let us know if you need anything!"
type textarea "x"
type textarea "Awesome - thanks [PERSON_NAME]! let us know if you need anything!"
type textarea "x"
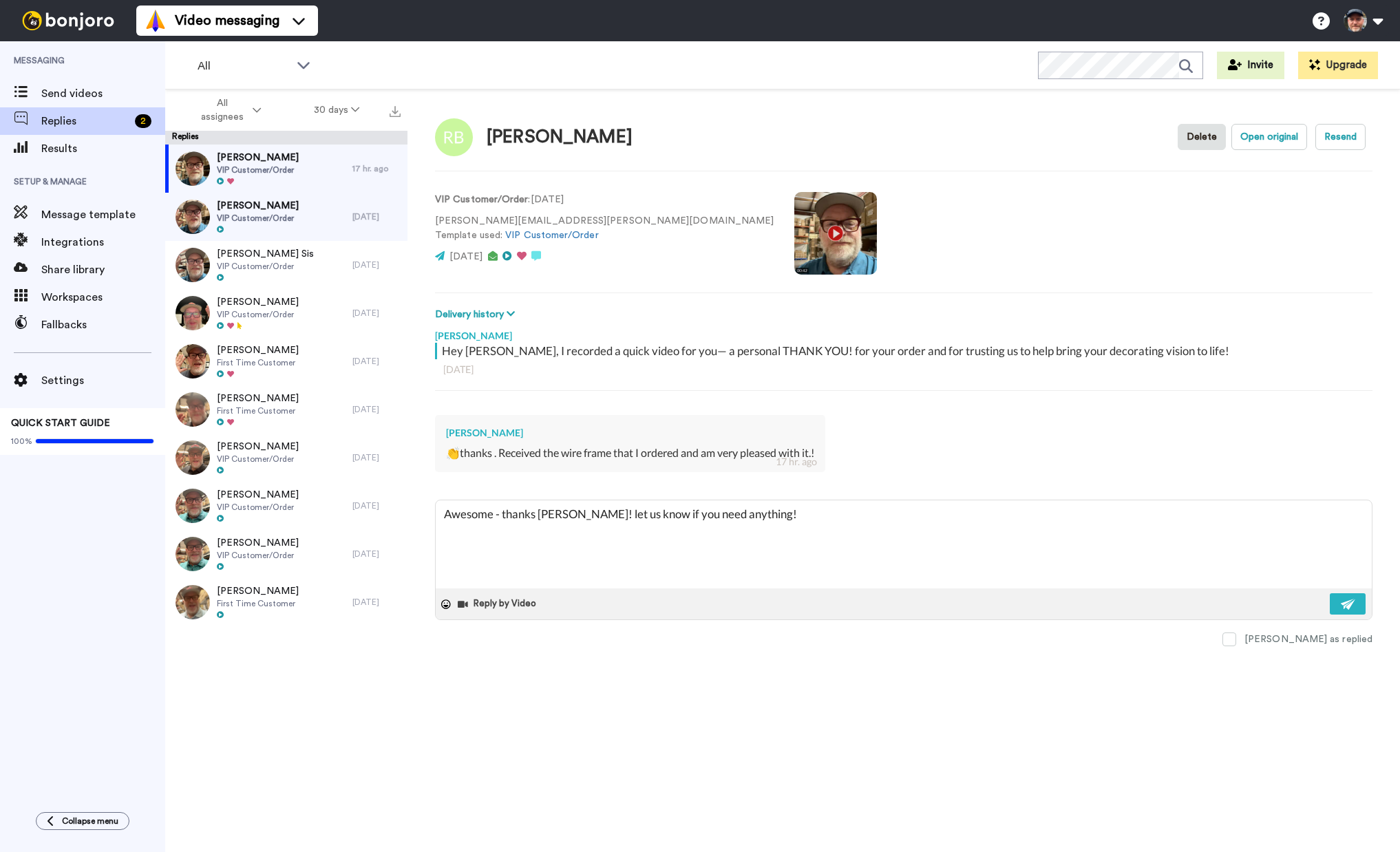
type textarea "Awesome - thanks [PERSON_NAME]! let us know if you need anything!"
type textarea "x"
type textarea "Awesome - thanks [PERSON_NAME]! let us know if you need anything! B"
type textarea "x"
type textarea "Awesome - thanks [PERSON_NAME]! let us know if you need anything! Be"
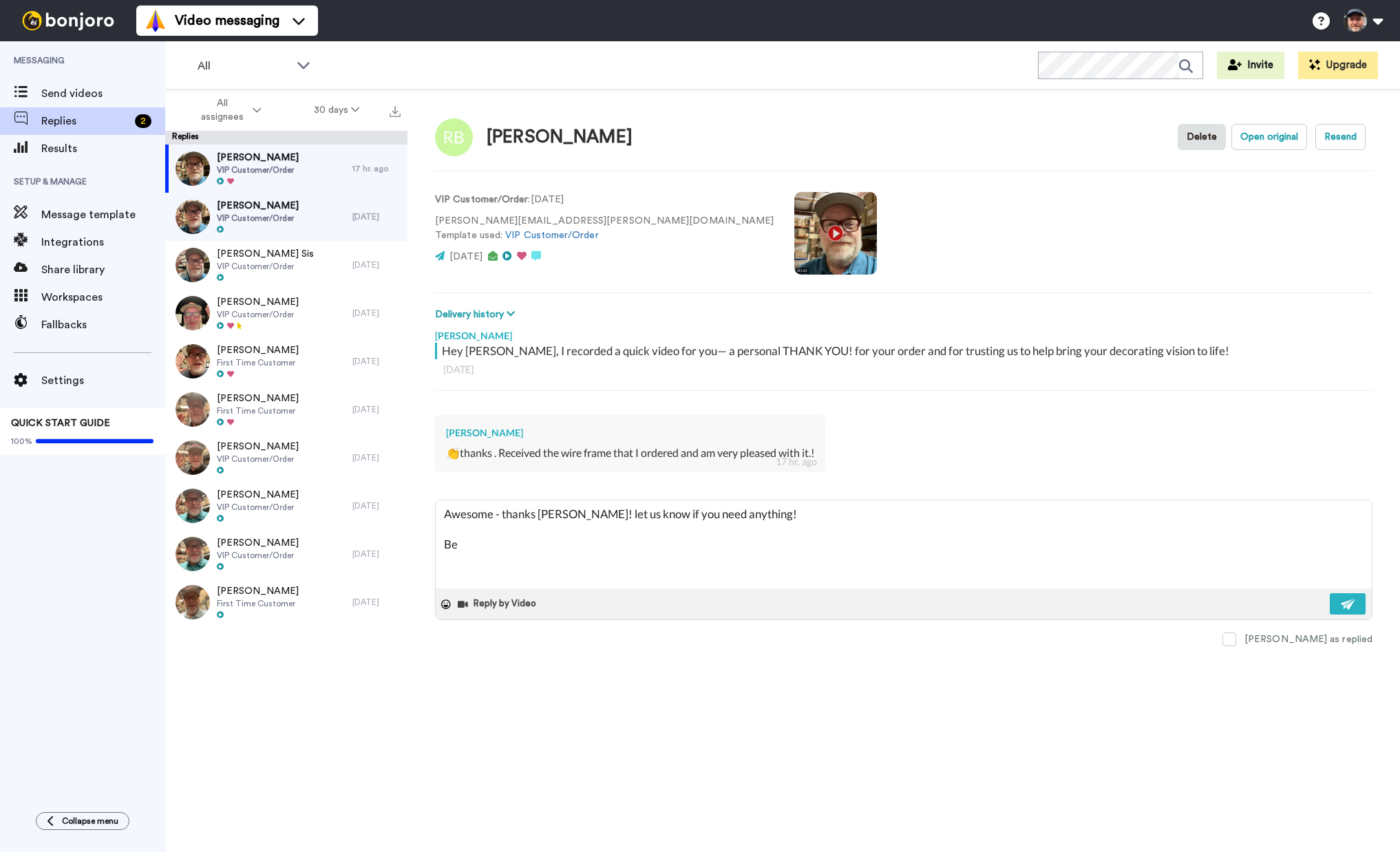
type textarea "x"
type textarea "Awesome - thanks [PERSON_NAME]! let us know if you need anything! Bes"
type textarea "x"
type textarea "Awesome - thanks [PERSON_NAME]! let us know if you need anything! Best"
type textarea "x"
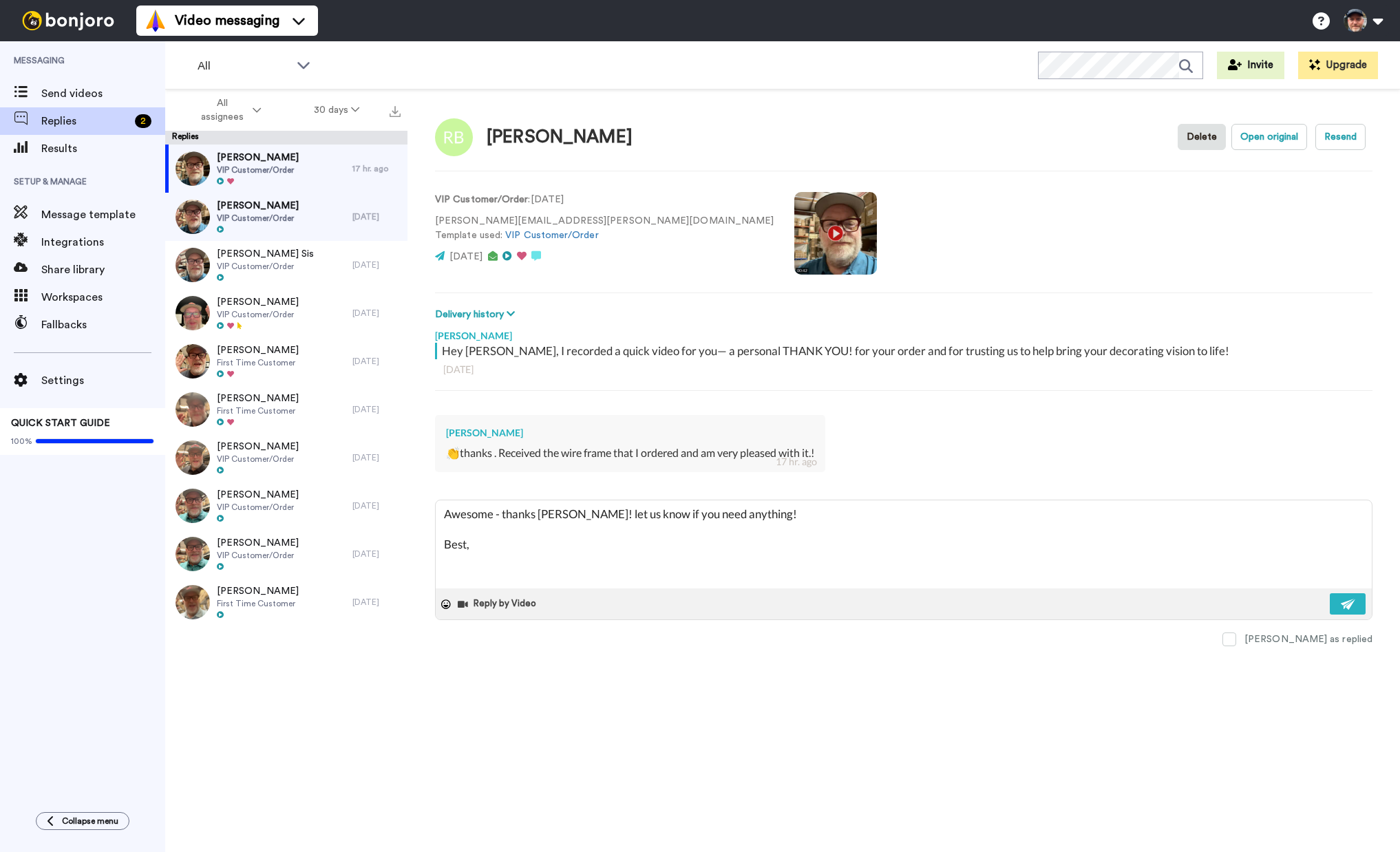
type textarea "Awesome - thanks [PERSON_NAME]! let us know if you need anything! Best,"
type textarea "x"
type textarea "Awesome - thanks [PERSON_NAME]! let us know if you need anything! Best, D"
type textarea "x"
type textarea "Awesome - thanks [PERSON_NAME]! let us know if you need anything! Best, Da"
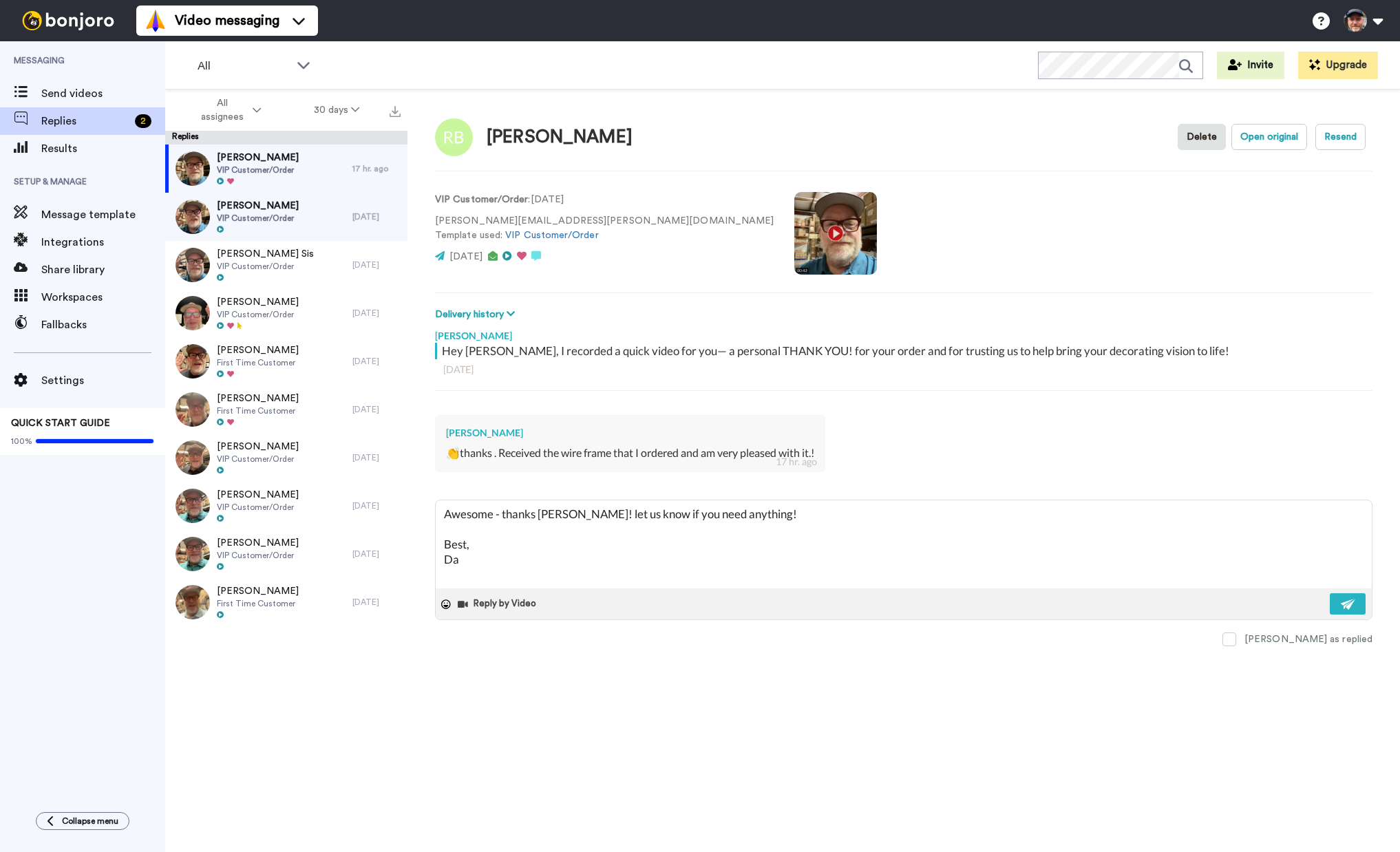
type textarea "x"
type textarea "Awesome - thanks [PERSON_NAME]! let us know if you need anything! Best, Dar"
type textarea "x"
type textarea "Awesome - thanks [PERSON_NAME]! let us know if you need anything! Best, [PERSON…"
type textarea "x"
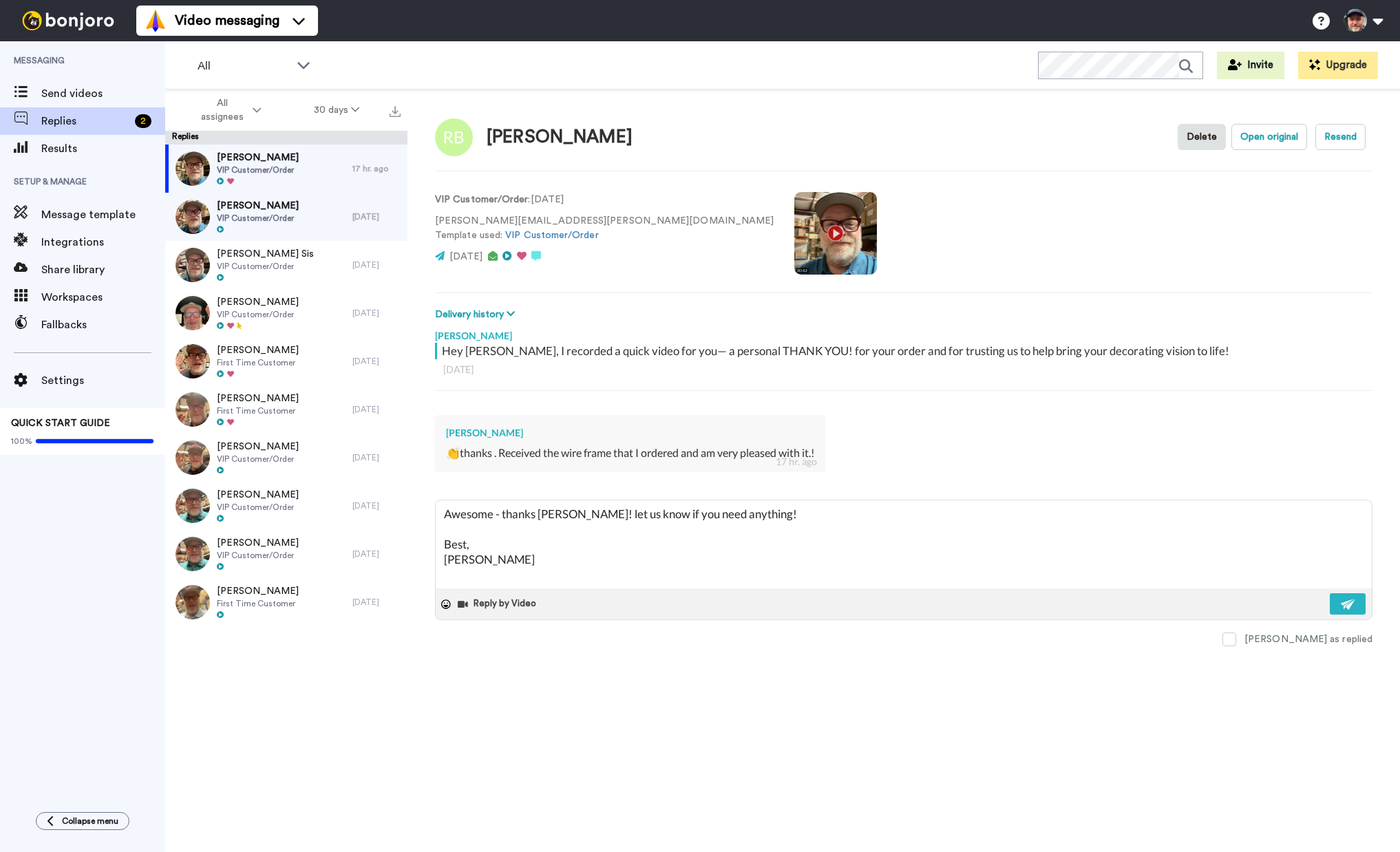
type textarea "Awesome - thanks [PERSON_NAME]! let us know if you need anything! Best, Darre"
type textarea "x"
type textarea "Awesome - thanks [PERSON_NAME]! let us know if you need anything! [PERSON_NAME]"
click at [1360, 607] on button at bounding box center [1347, 603] width 36 height 21
type textarea "x"
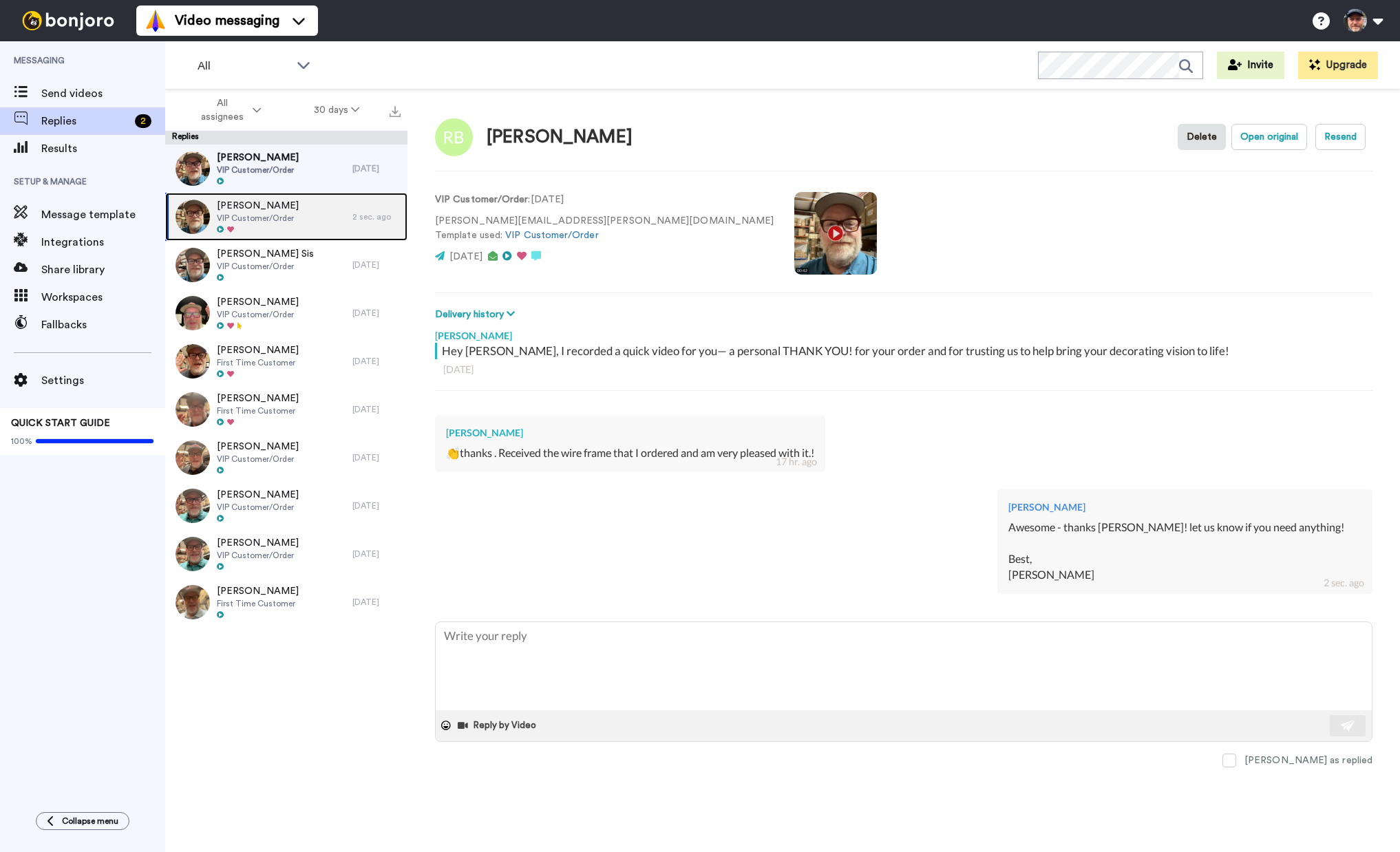
click at [262, 214] on span "VIP Customer/Order" at bounding box center [257, 218] width 82 height 11
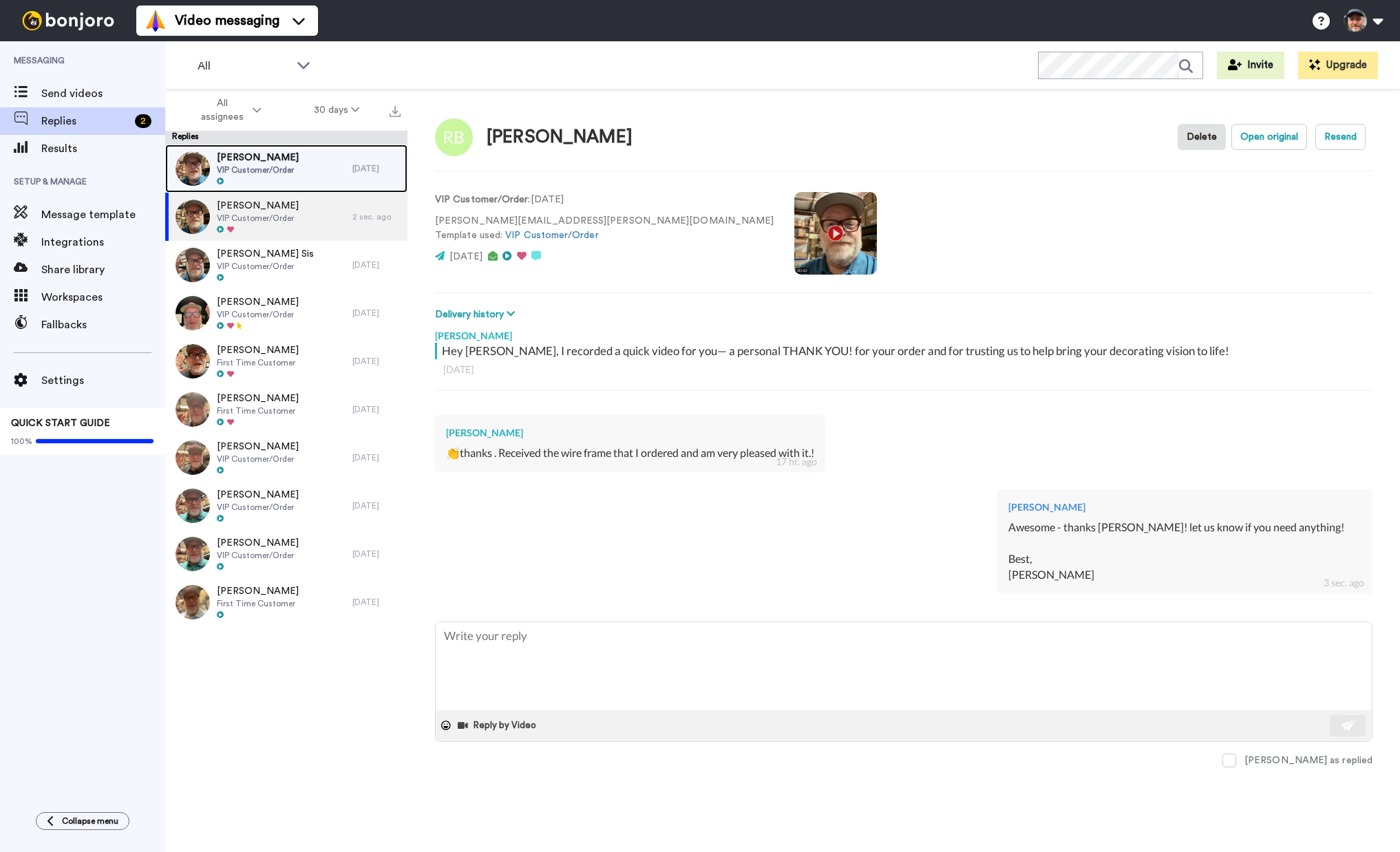
click at [278, 171] on span "VIP Customer/Order" at bounding box center [257, 170] width 82 height 11
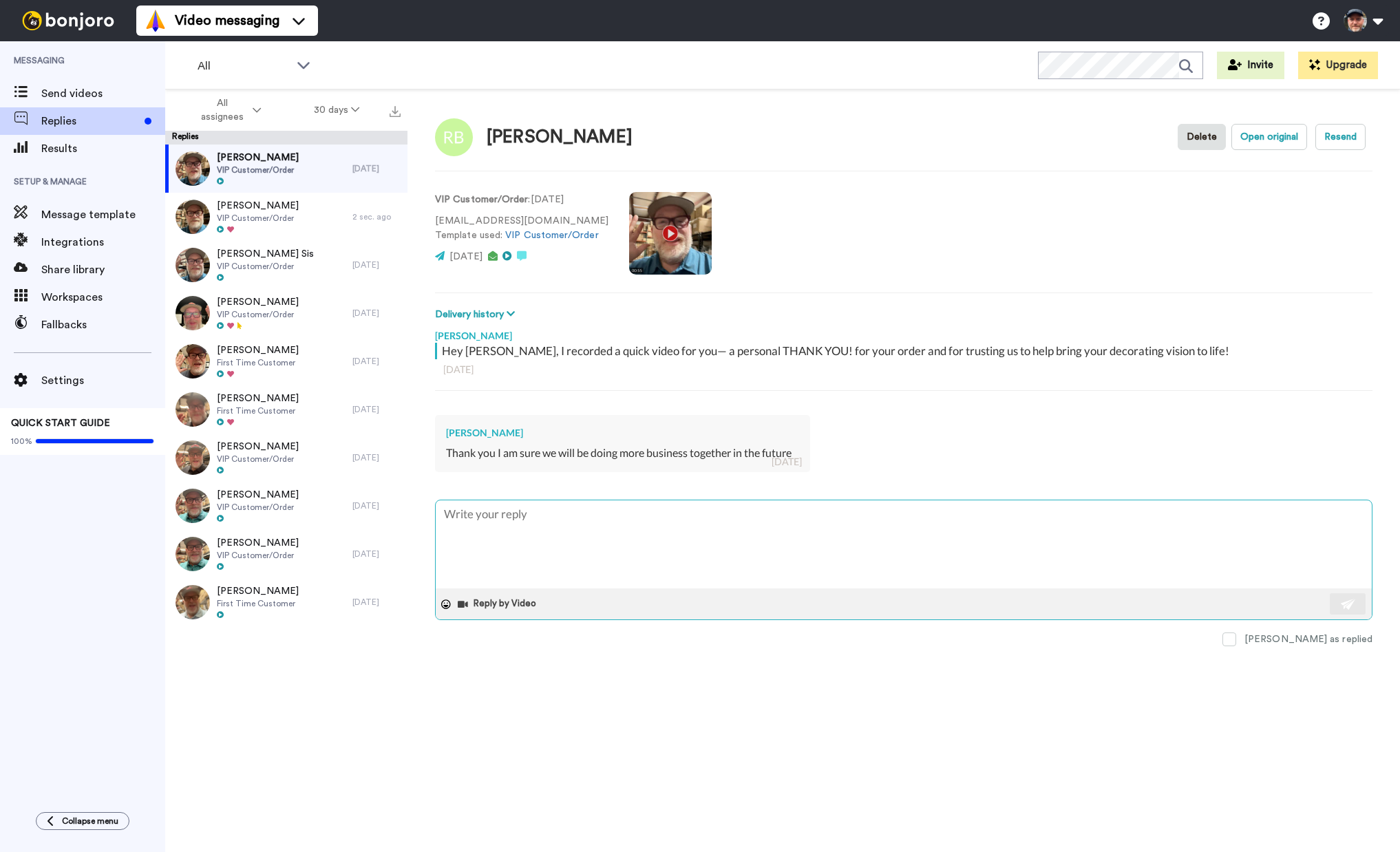
click at [1157, 534] on textarea at bounding box center [903, 544] width 936 height 88
type textarea "x"
type textarea "A"
type textarea "x"
type textarea "Aw"
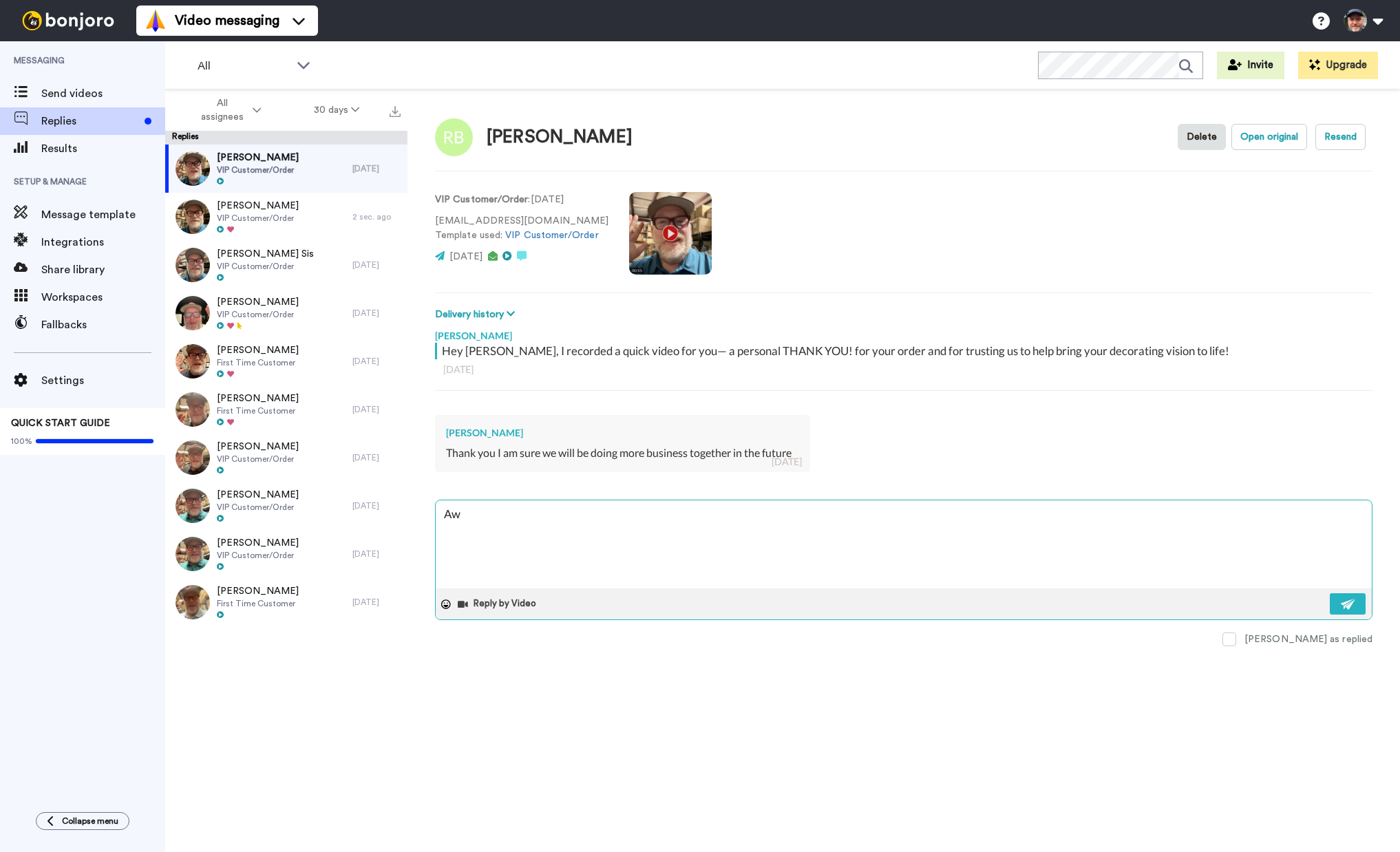
type textarea "x"
type textarea "Awe"
type textarea "x"
type textarea "Awes"
type textarea "x"
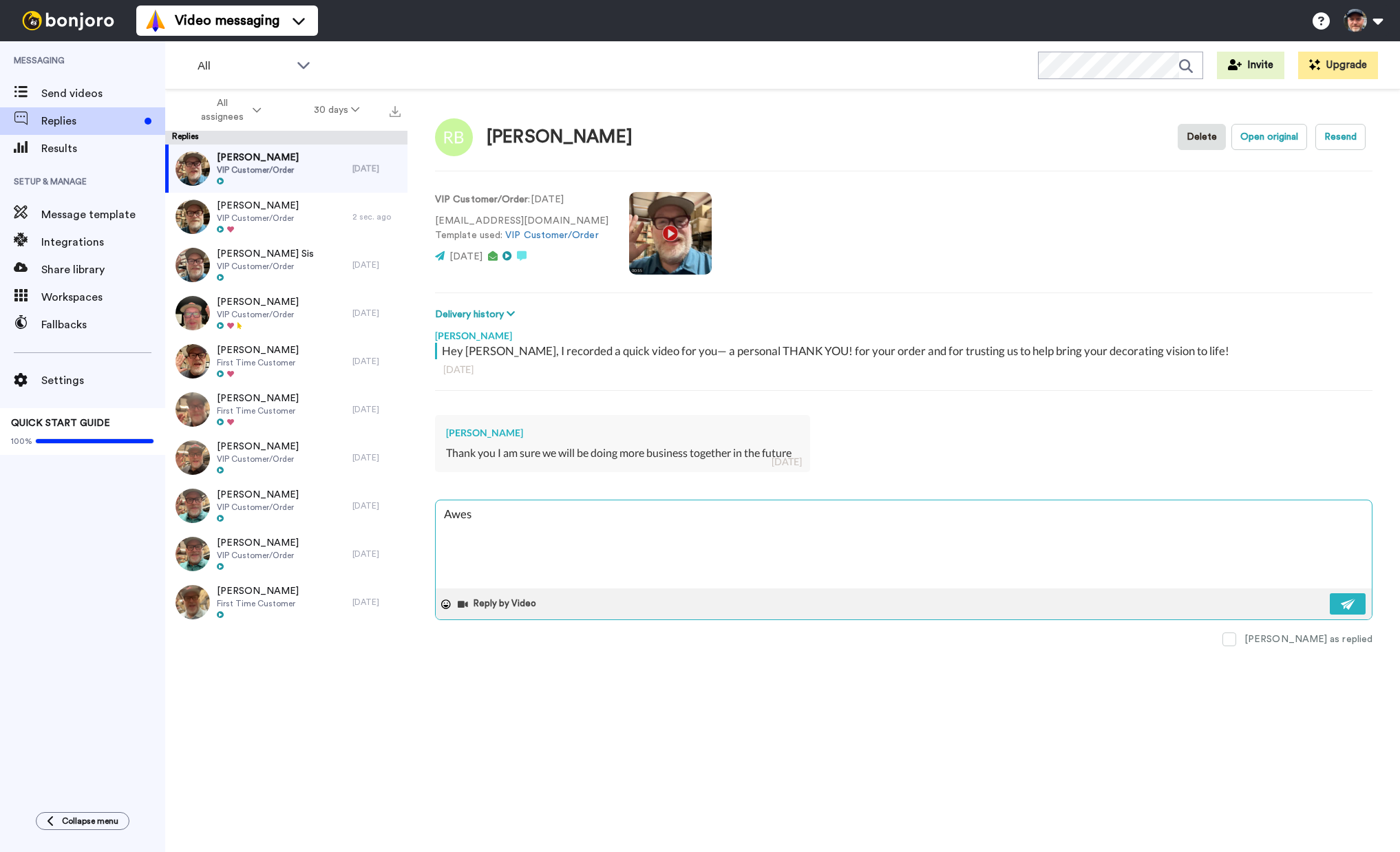
type textarea "Aweso"
type textarea "x"
type textarea "Awesom"
type textarea "x"
type textarea "Awesome"
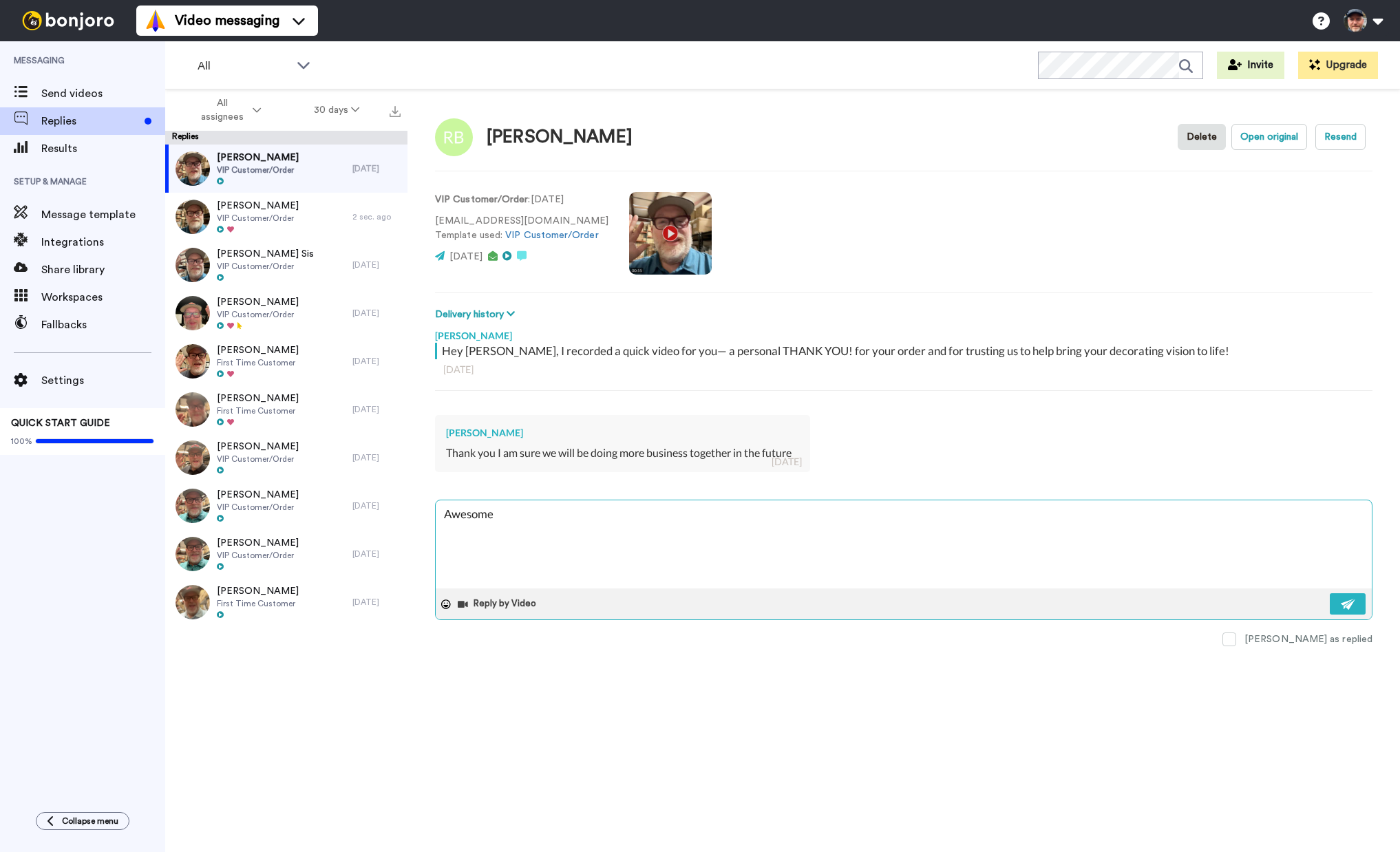
type textarea "x"
type textarea "Awesome"
type textarea "x"
type textarea "Awesome -"
type textarea "x"
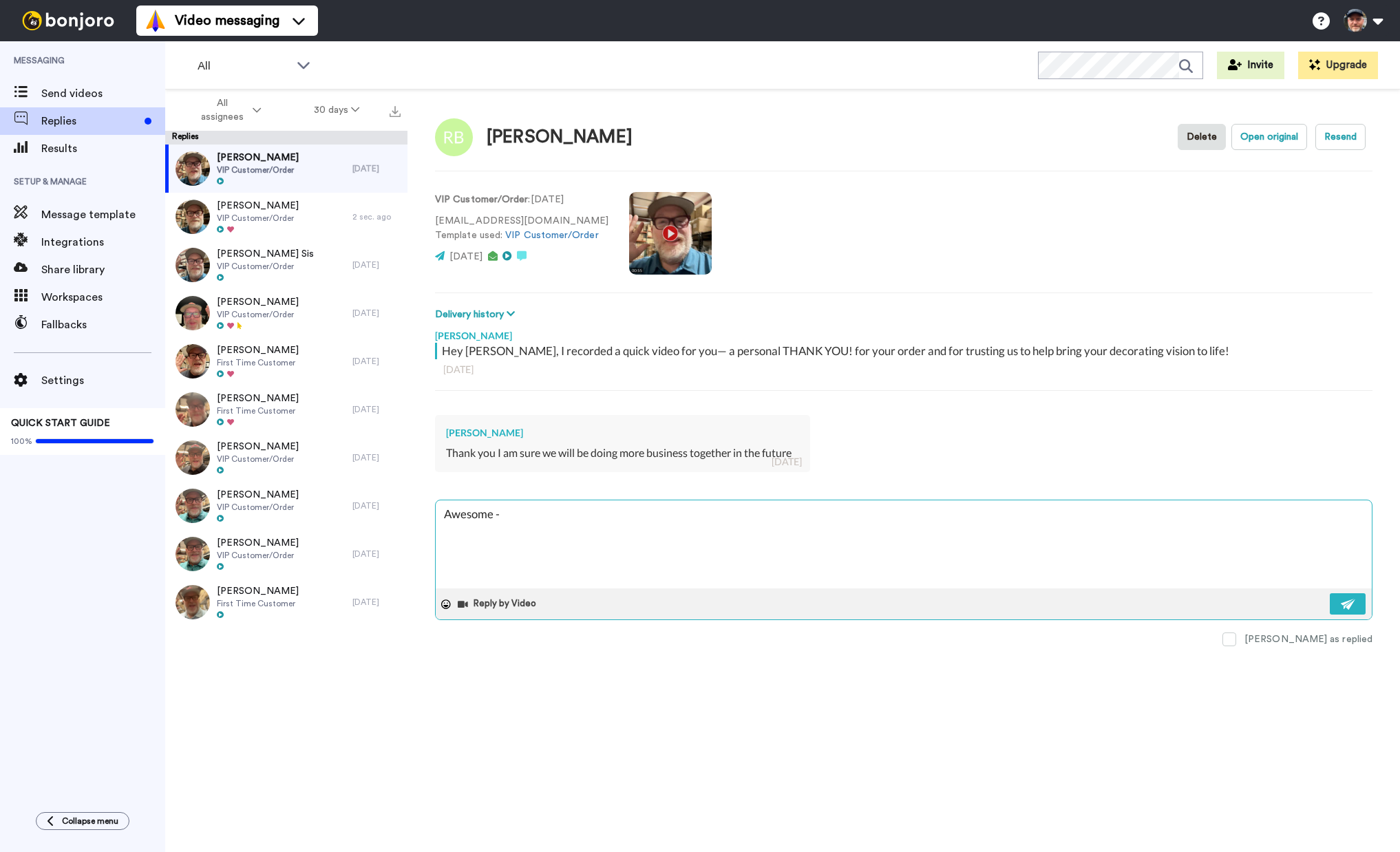
type textarea "Awesome -"
type textarea "x"
type textarea "Awesome - t"
type textarea "x"
type textarea "Awesome - th"
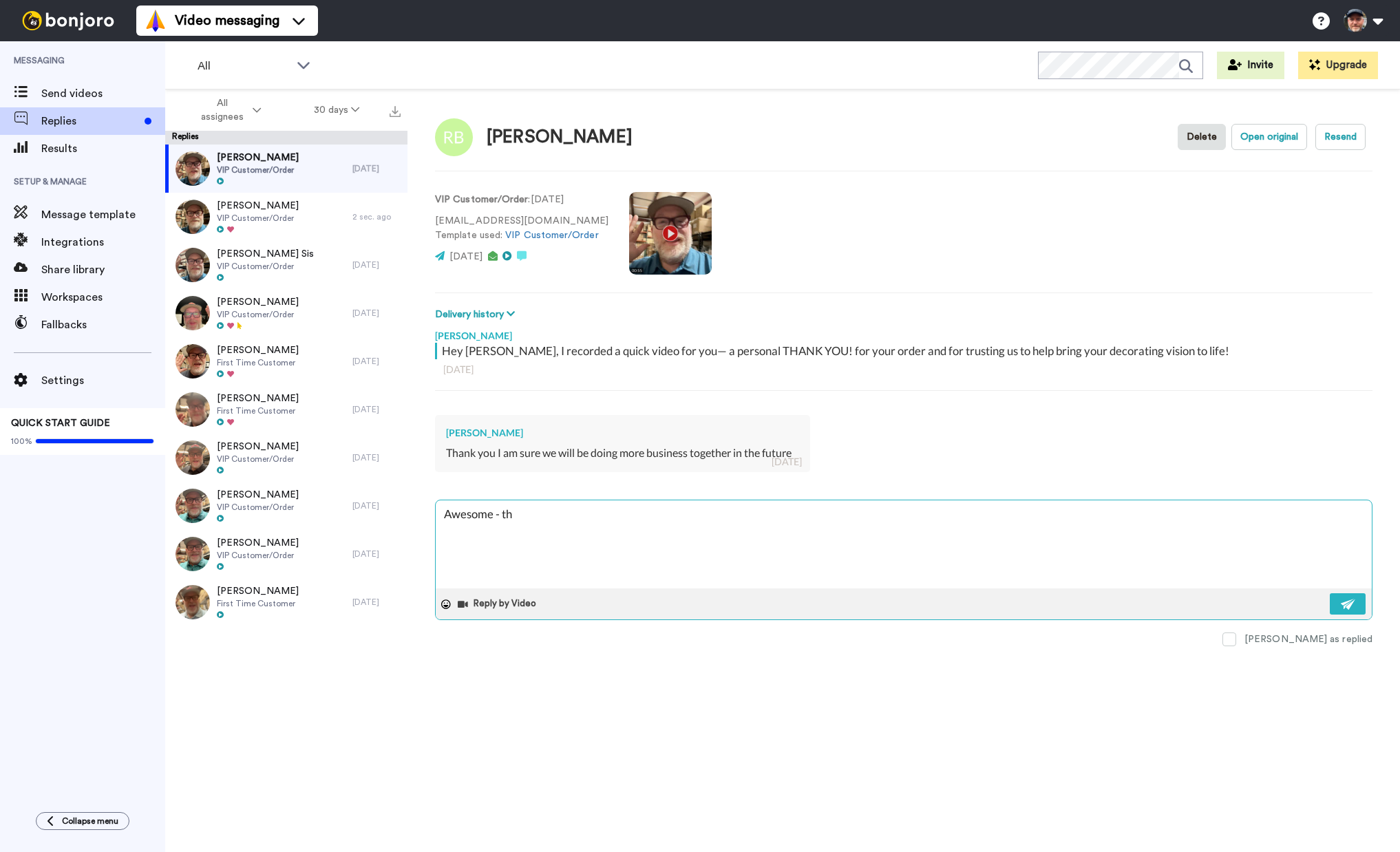
type textarea "x"
type textarea "Awesome - tha"
type textarea "x"
type textarea "Awesome - than"
type textarea "x"
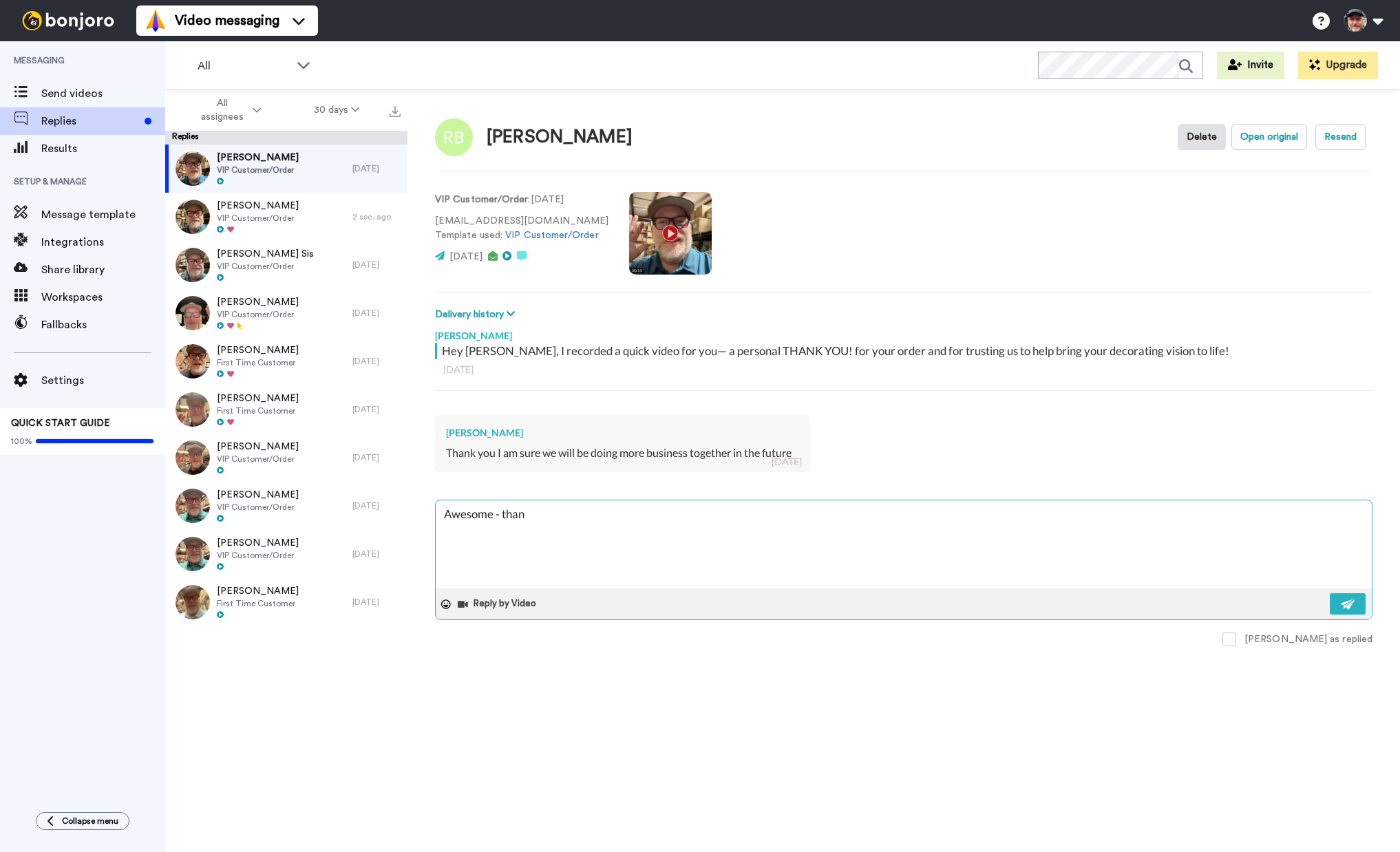
type textarea "Awesome - thank"
type textarea "x"
type textarea "Awesome - thanks"
type textarea "x"
type textarea "Awesome - thanks"
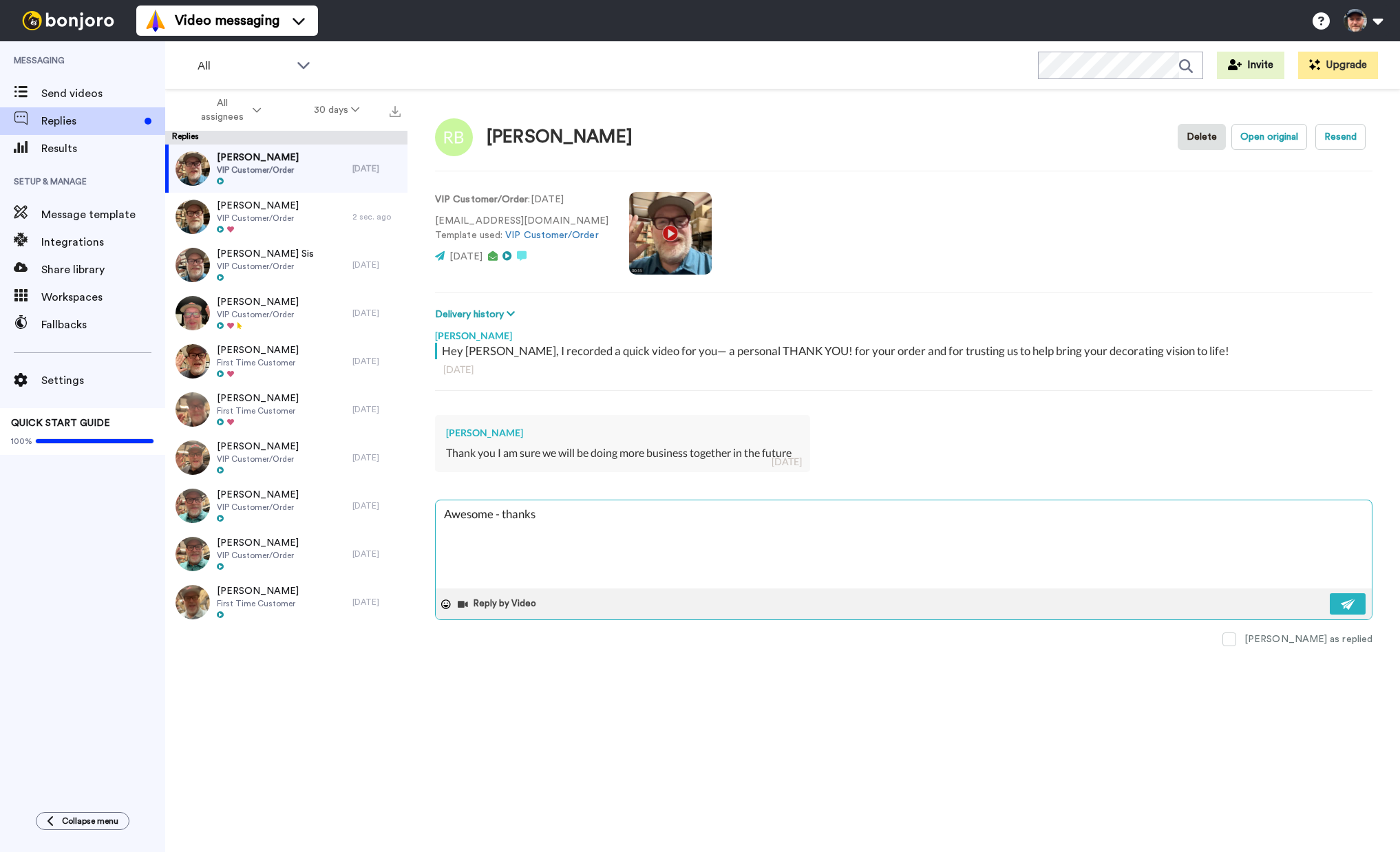
type textarea "x"
type textarea "Awesome - thanks R"
type textarea "x"
type textarea "Awesome - thanks [PERSON_NAME]"
type textarea "x"
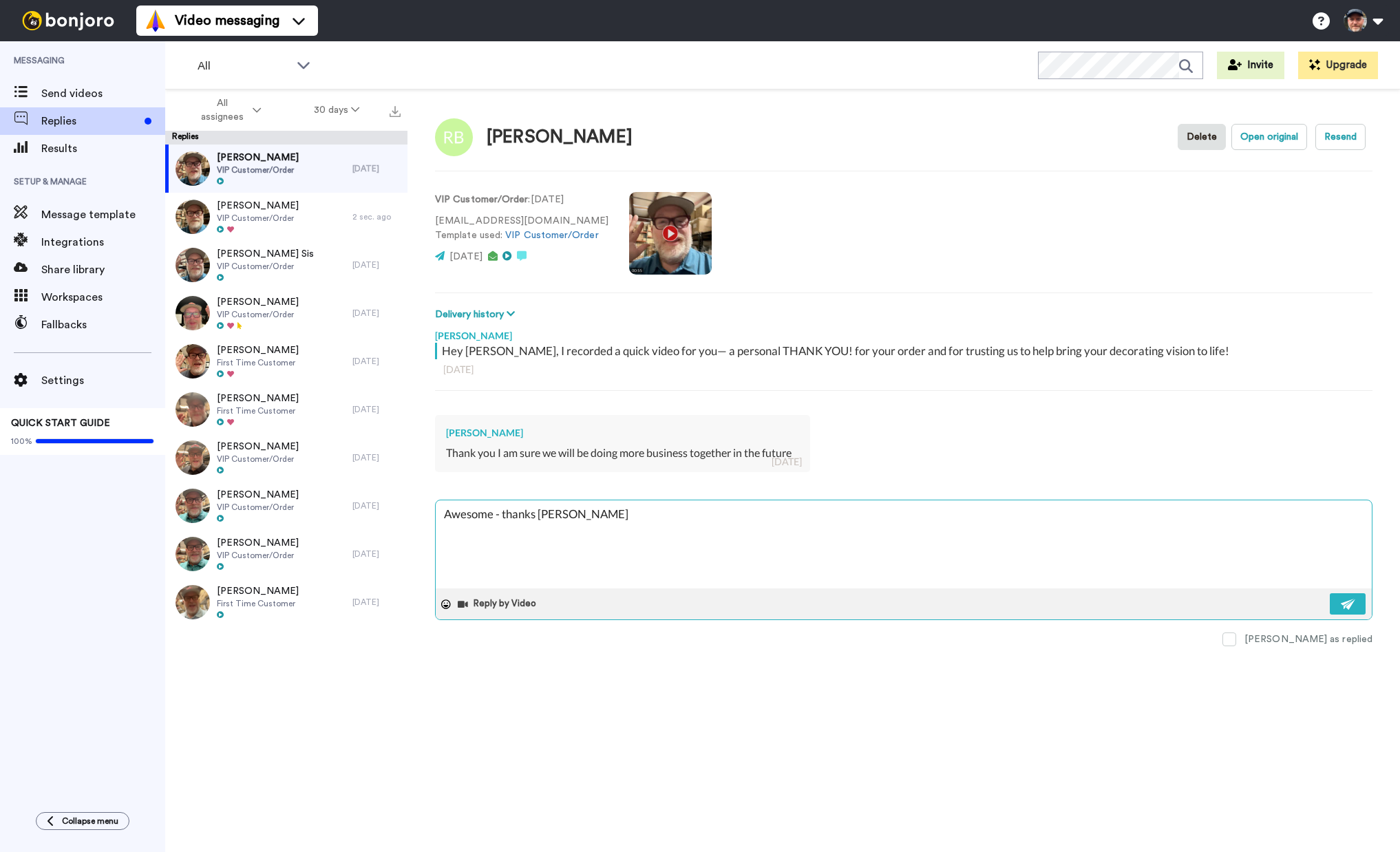
type textarea "Awesome - thanks [PERSON_NAME]"
type textarea "x"
type textarea "Awesome - thanks [PERSON_NAME]"
type textarea "x"
type textarea "Awesome - thanks [PERSON_NAME]"
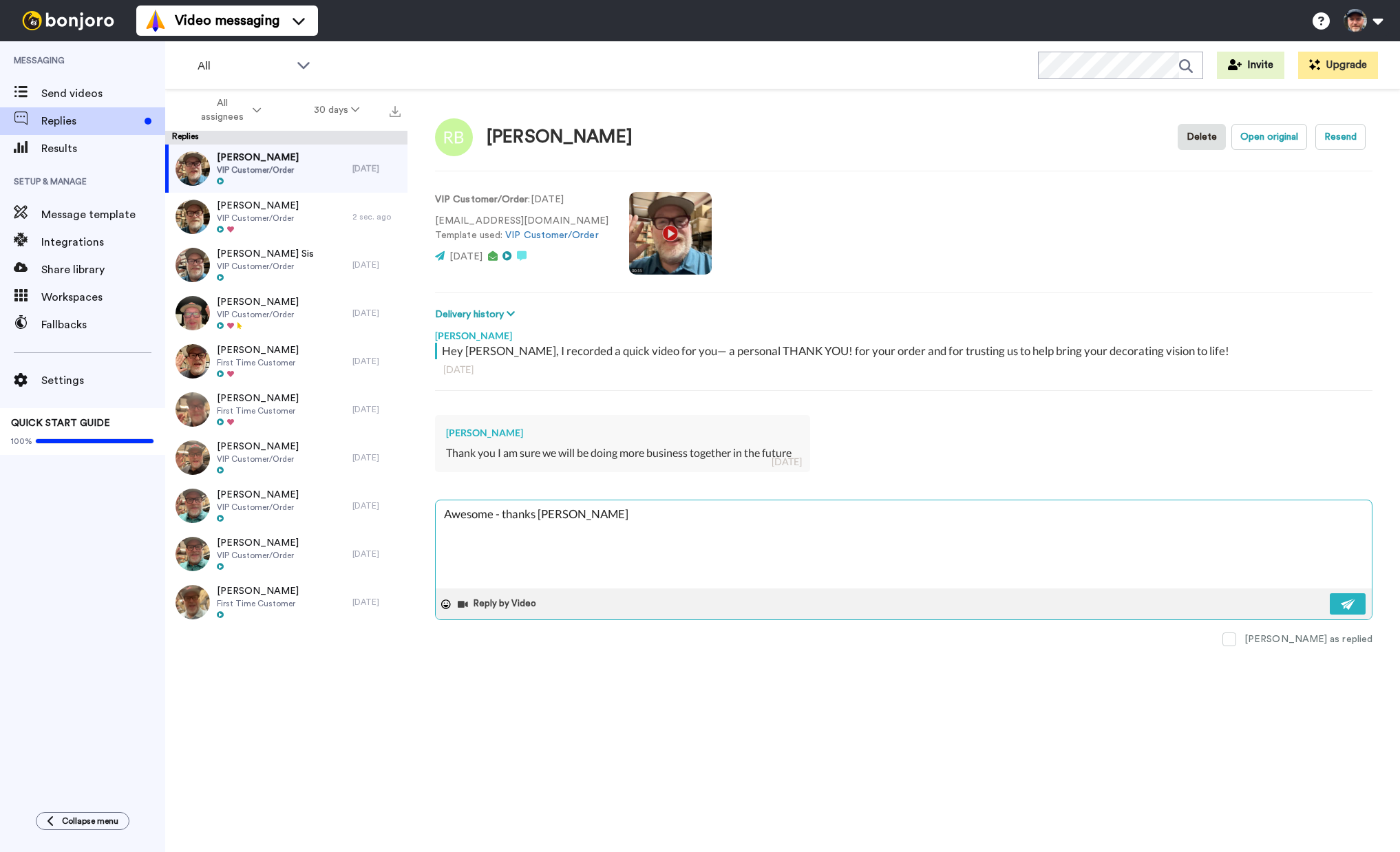
type textarea "x"
type textarea "Awesome - thanks [PERSON_NAME]"
type textarea "x"
type textarea "Awesome - thanks [PERSON_NAME]"
type textarea "x"
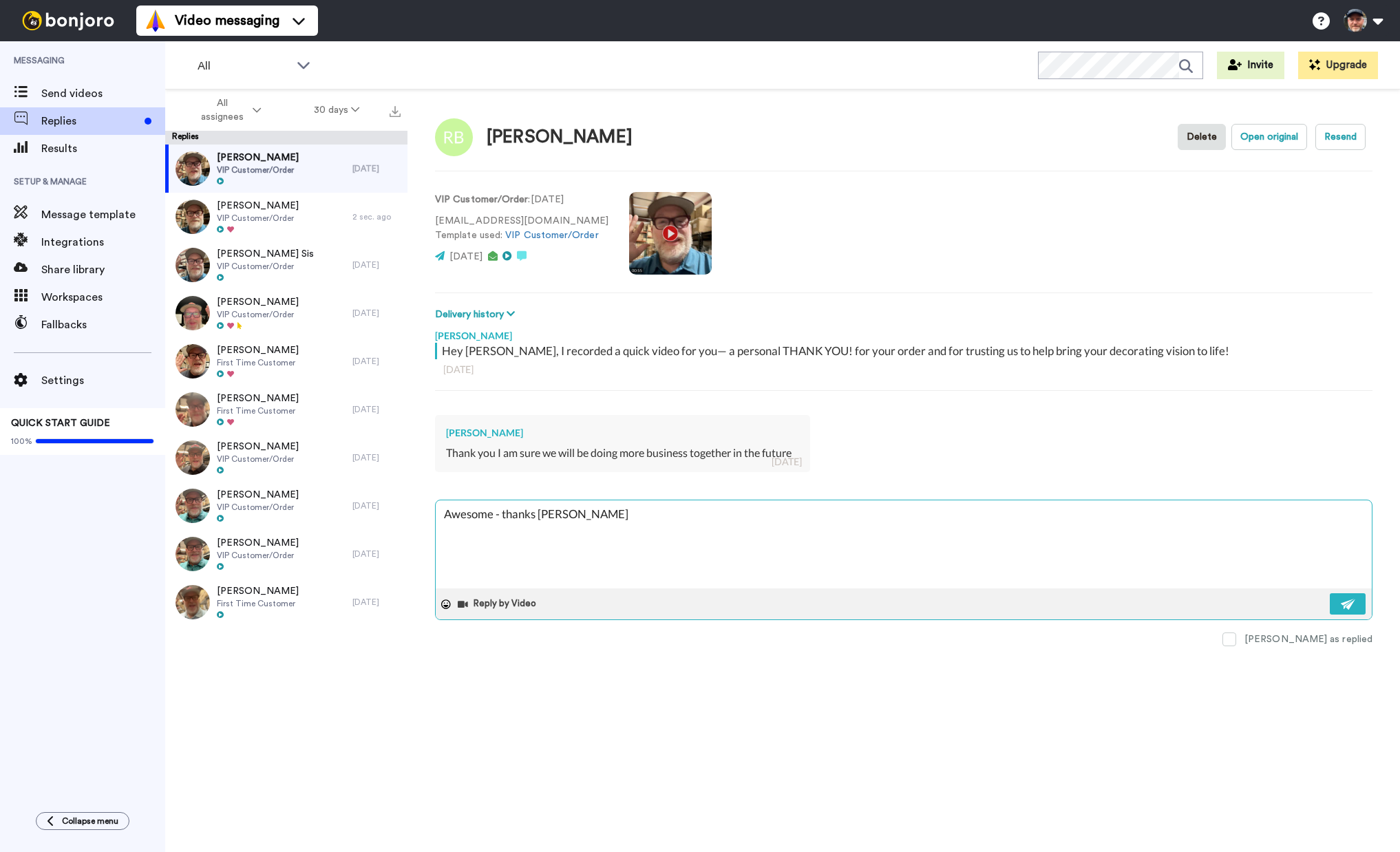
type textarea "Awesome - thanks [PERSON_NAME]"
type textarea "x"
type textarea "Awesome - thanks [PERSON_NAME]."
type textarea "x"
type textarea "Awesome - thanks [PERSON_NAME]."
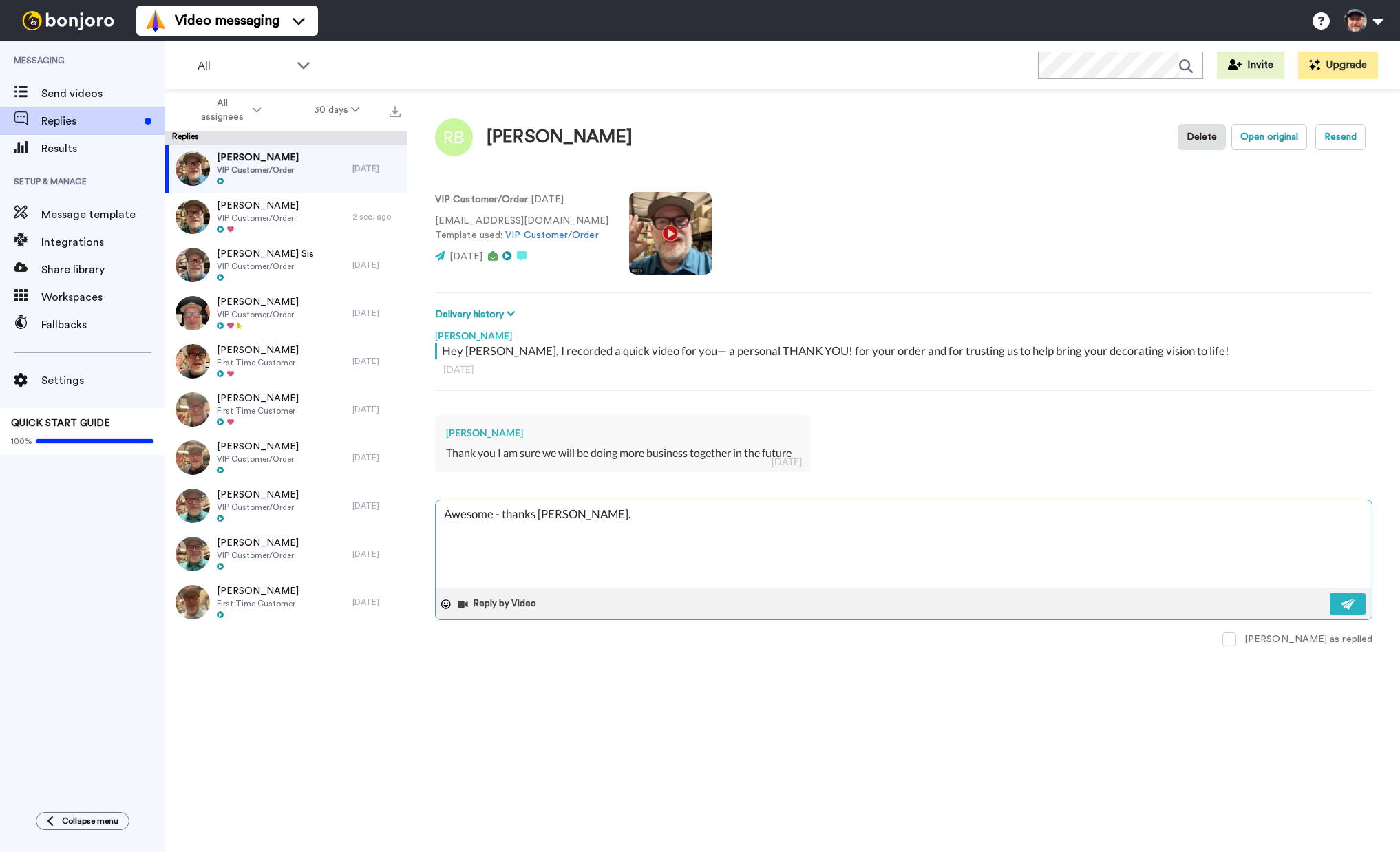
type textarea "x"
type textarea "Awesome - thanks [PERSON_NAME]. i"
type textarea "x"
type textarea "Awesome - thanks [PERSON_NAME]. in"
type textarea "x"
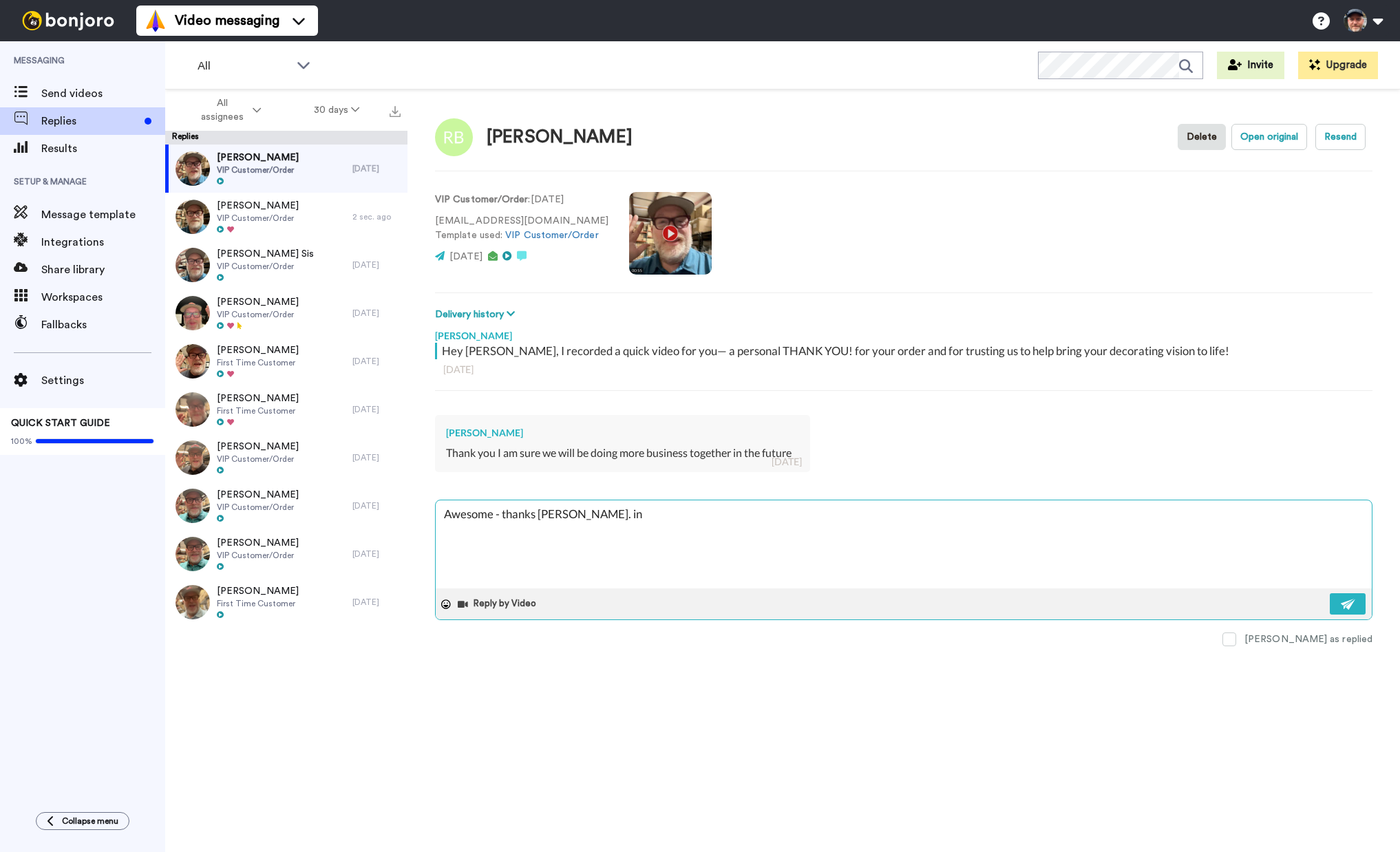
type textarea "Awesome - thanks [PERSON_NAME]. in"
type textarea "x"
type textarea "Awesome - thanks [PERSON_NAME]. in t"
type textarea "x"
type textarea "Awesome - thanks [PERSON_NAME]. in th"
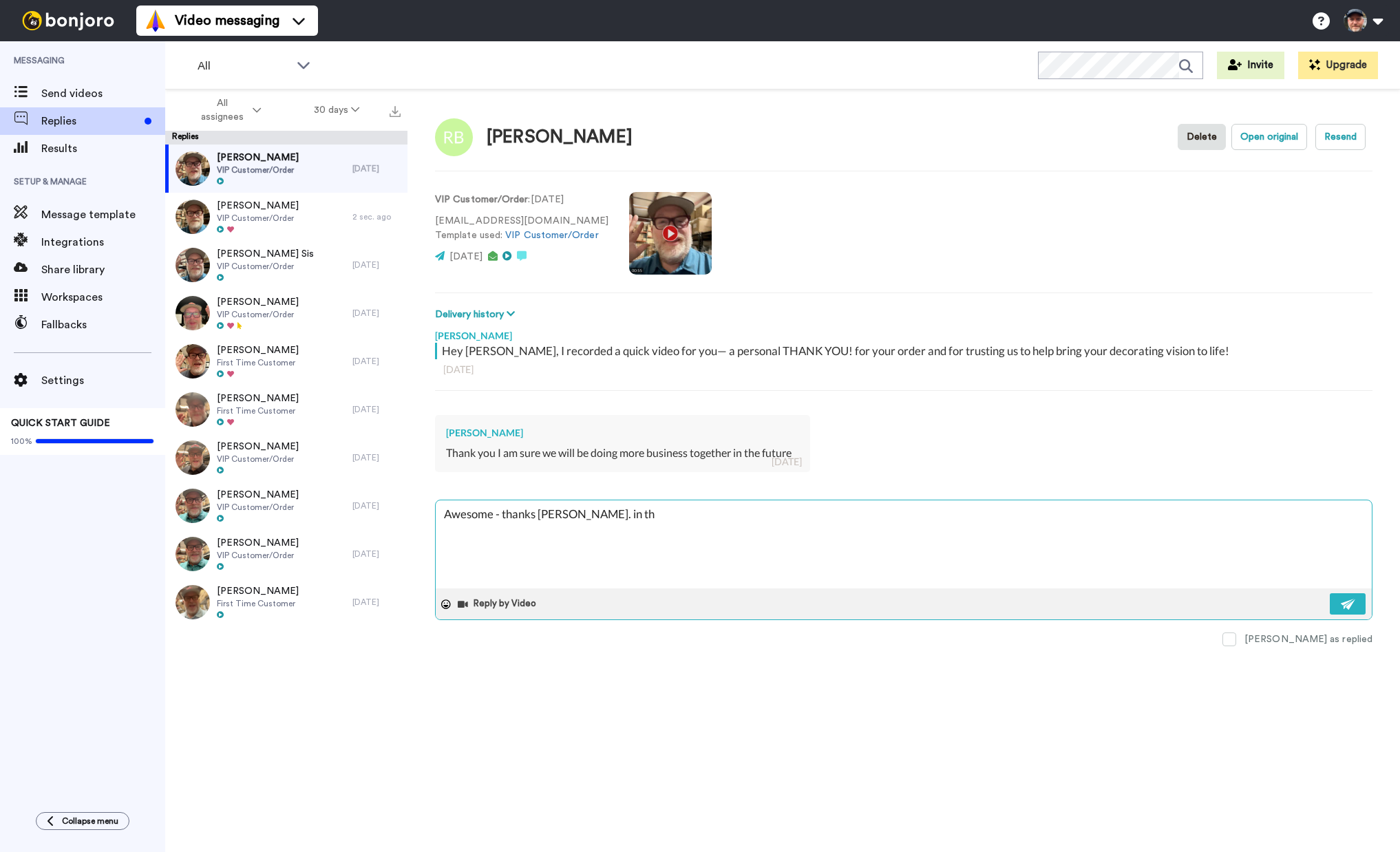
type textarea "x"
type textarea "Awesome - thanks [PERSON_NAME]. in the"
click at [1339, 610] on button at bounding box center [1347, 603] width 36 height 21
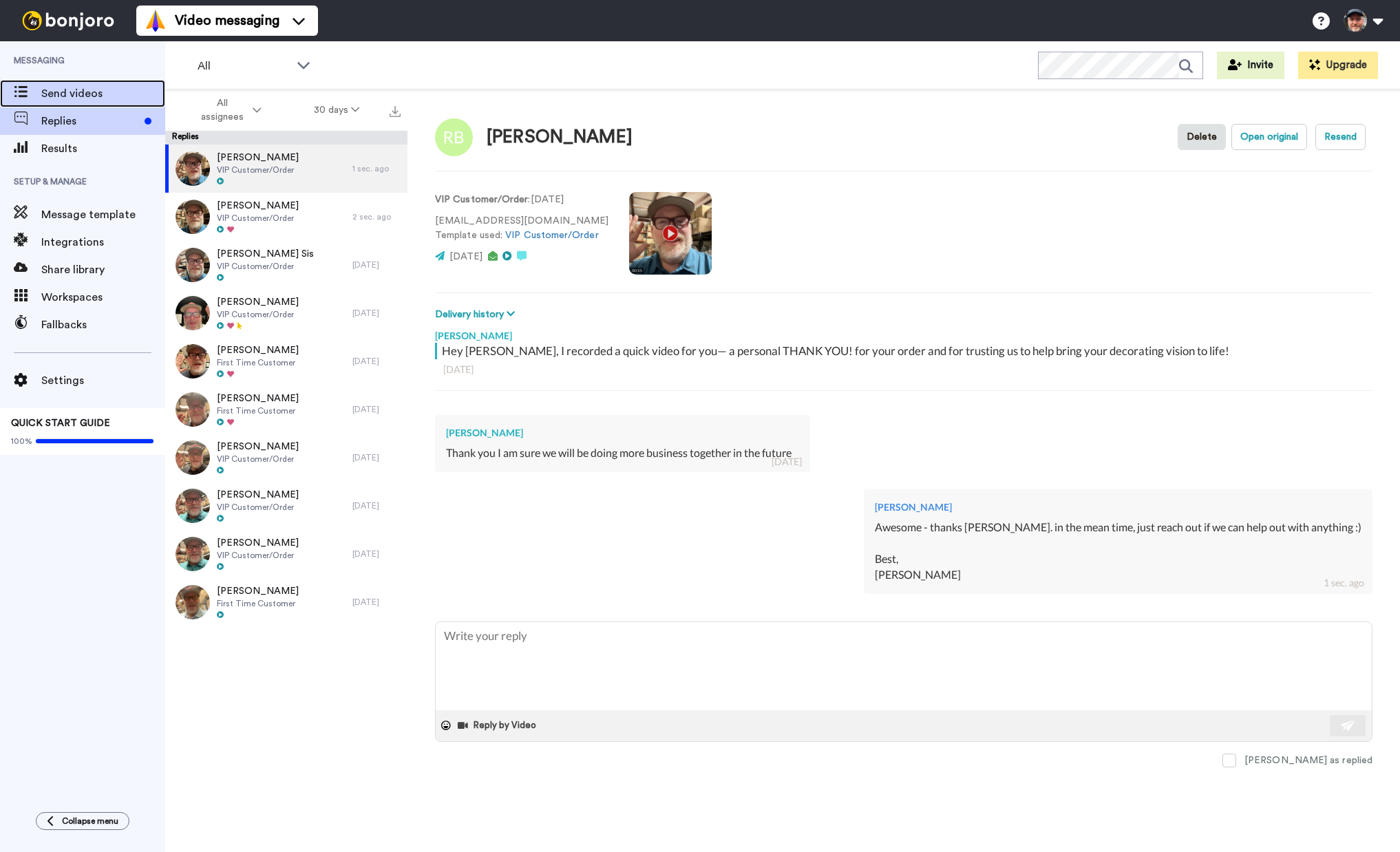
click at [83, 95] on span "Send videos" at bounding box center [103, 94] width 124 height 17
